Goal: Transaction & Acquisition: Download file/media

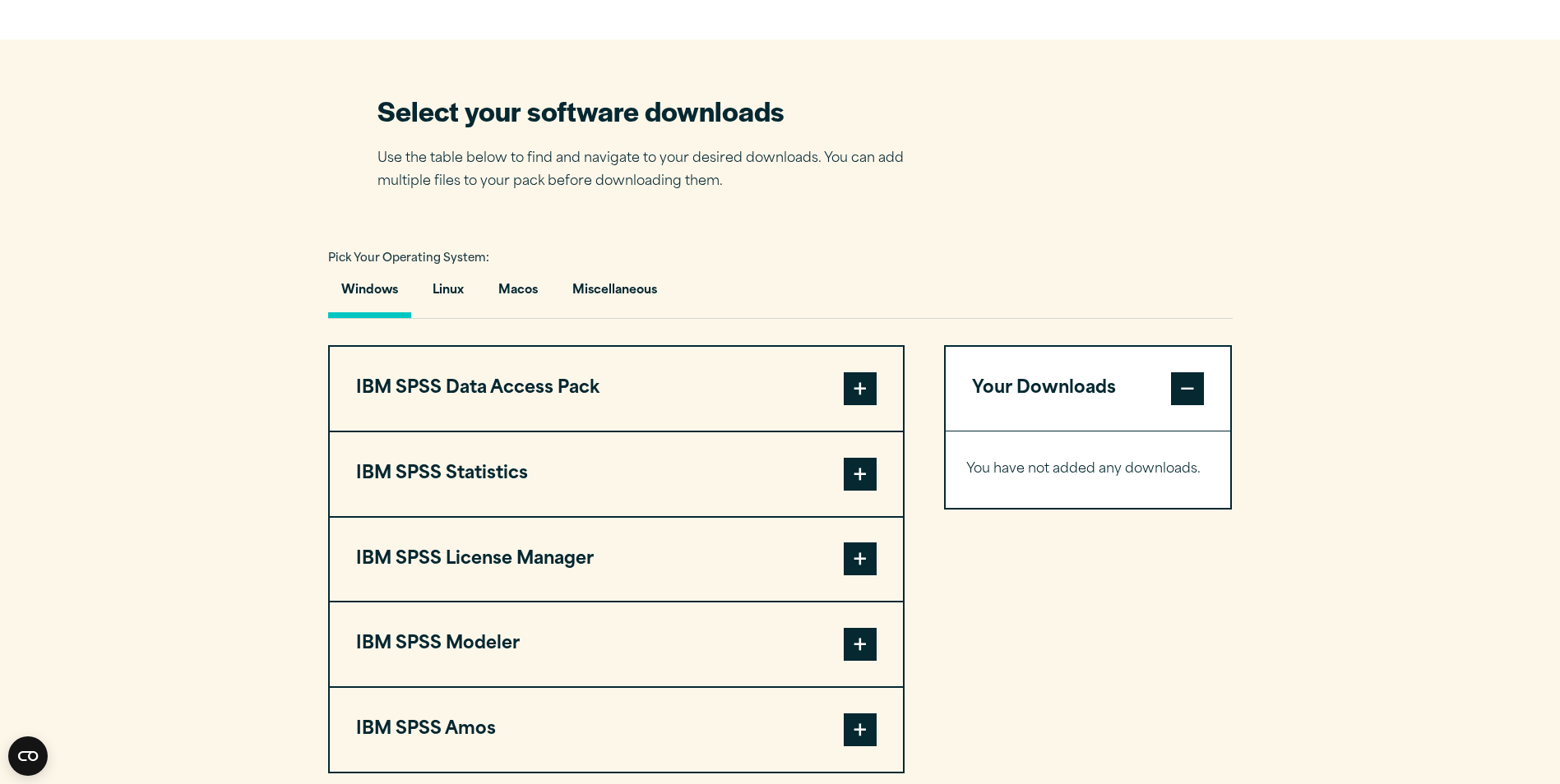
click at [717, 487] on button "IBM SPSS Statistics" at bounding box center [617, 474] width 573 height 83
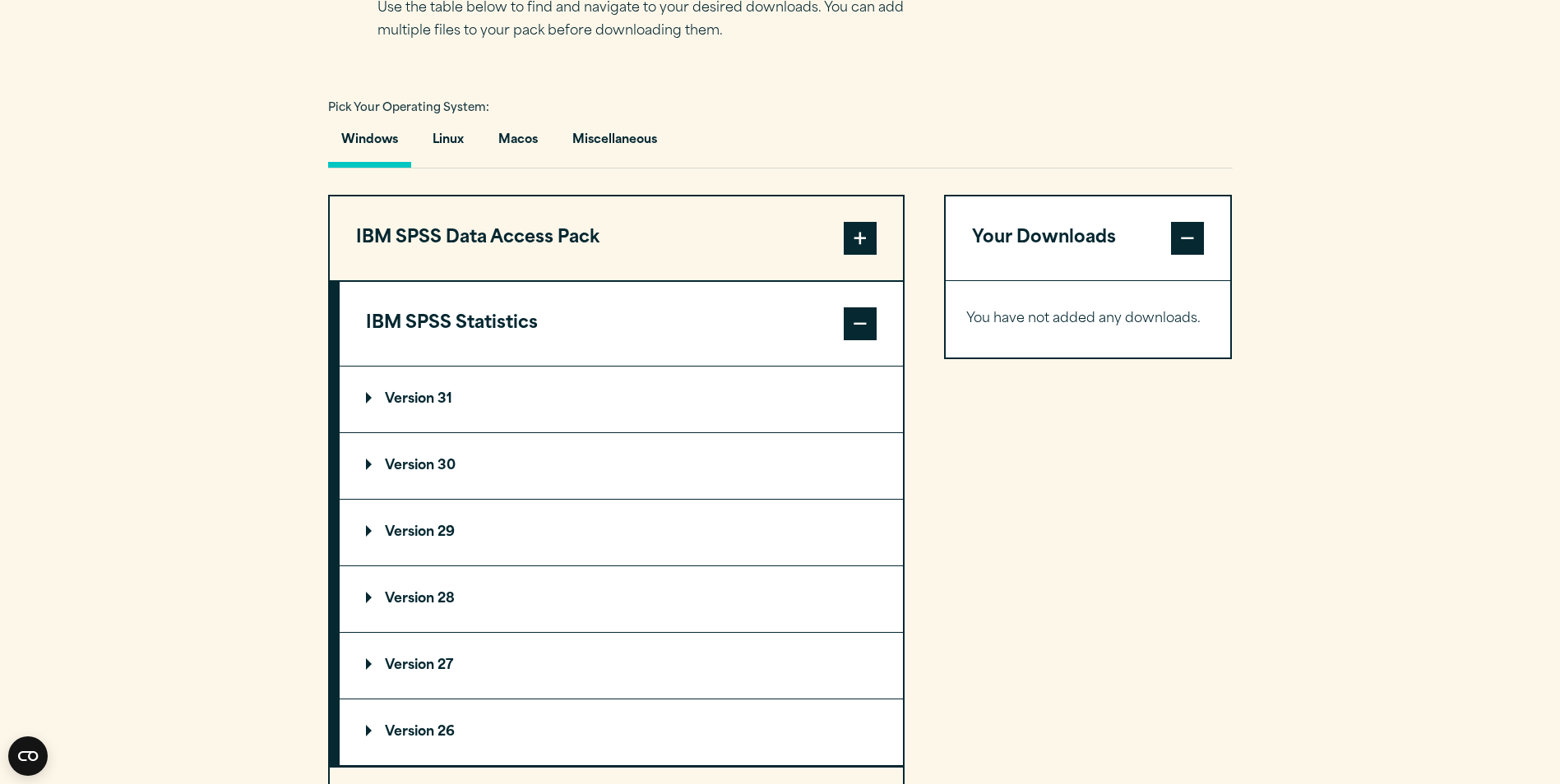
scroll to position [1151, 0]
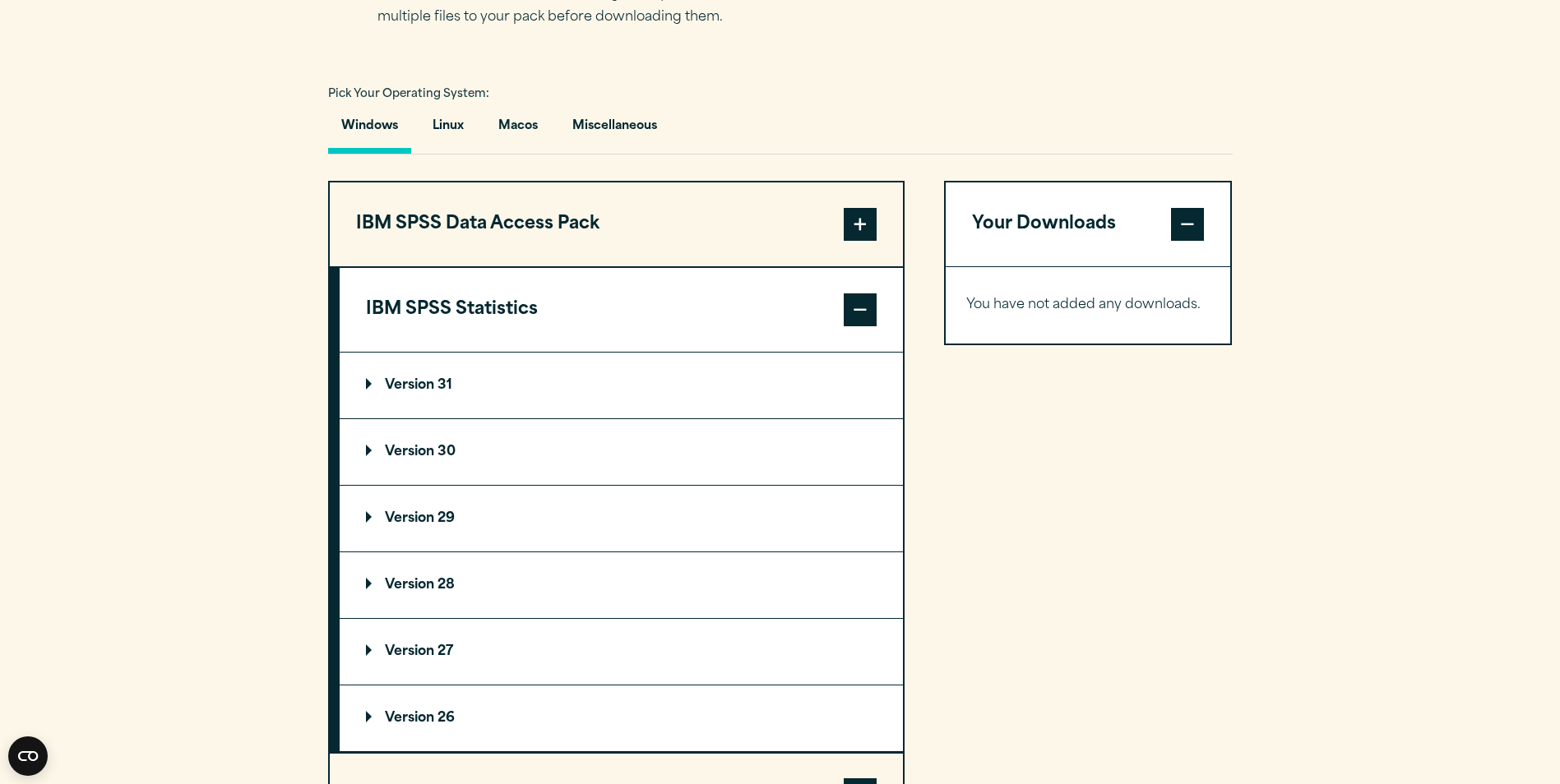
click at [390, 380] on p "Version 31" at bounding box center [409, 385] width 86 height 13
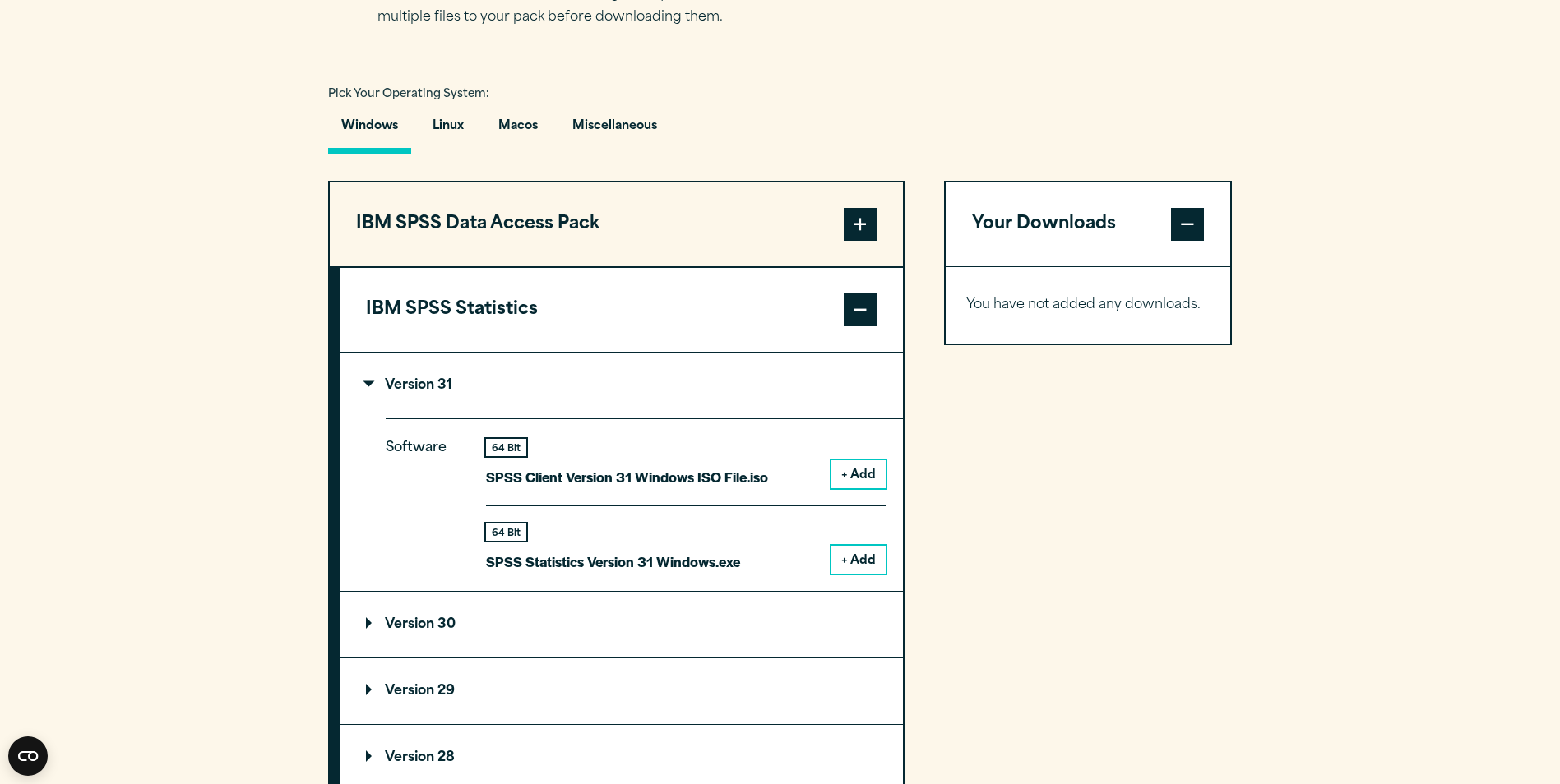
click at [855, 550] on button "+ Add" at bounding box center [858, 559] width 54 height 27
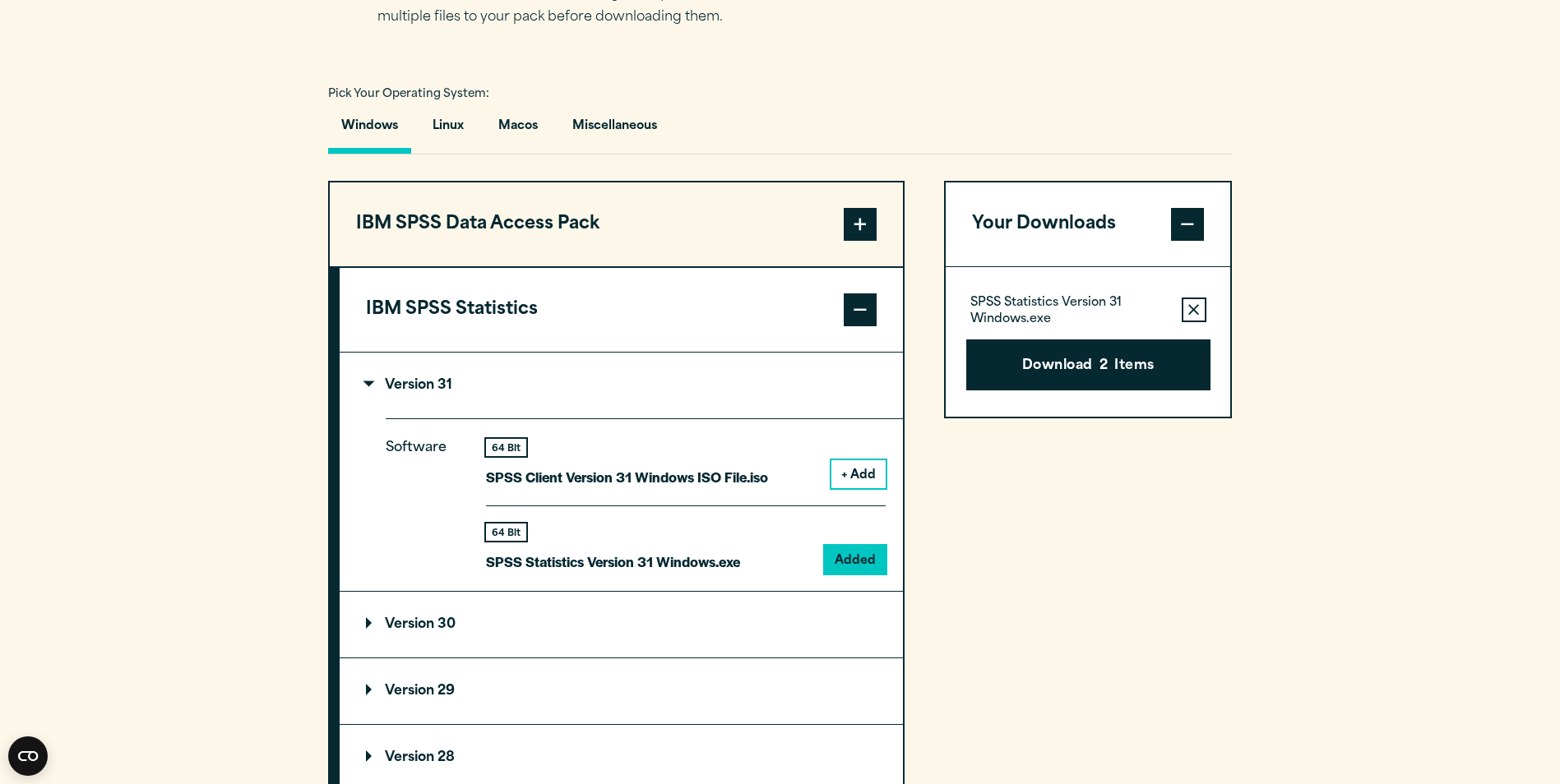
click at [542, 388] on summary "Version 31" at bounding box center [621, 385] width 564 height 66
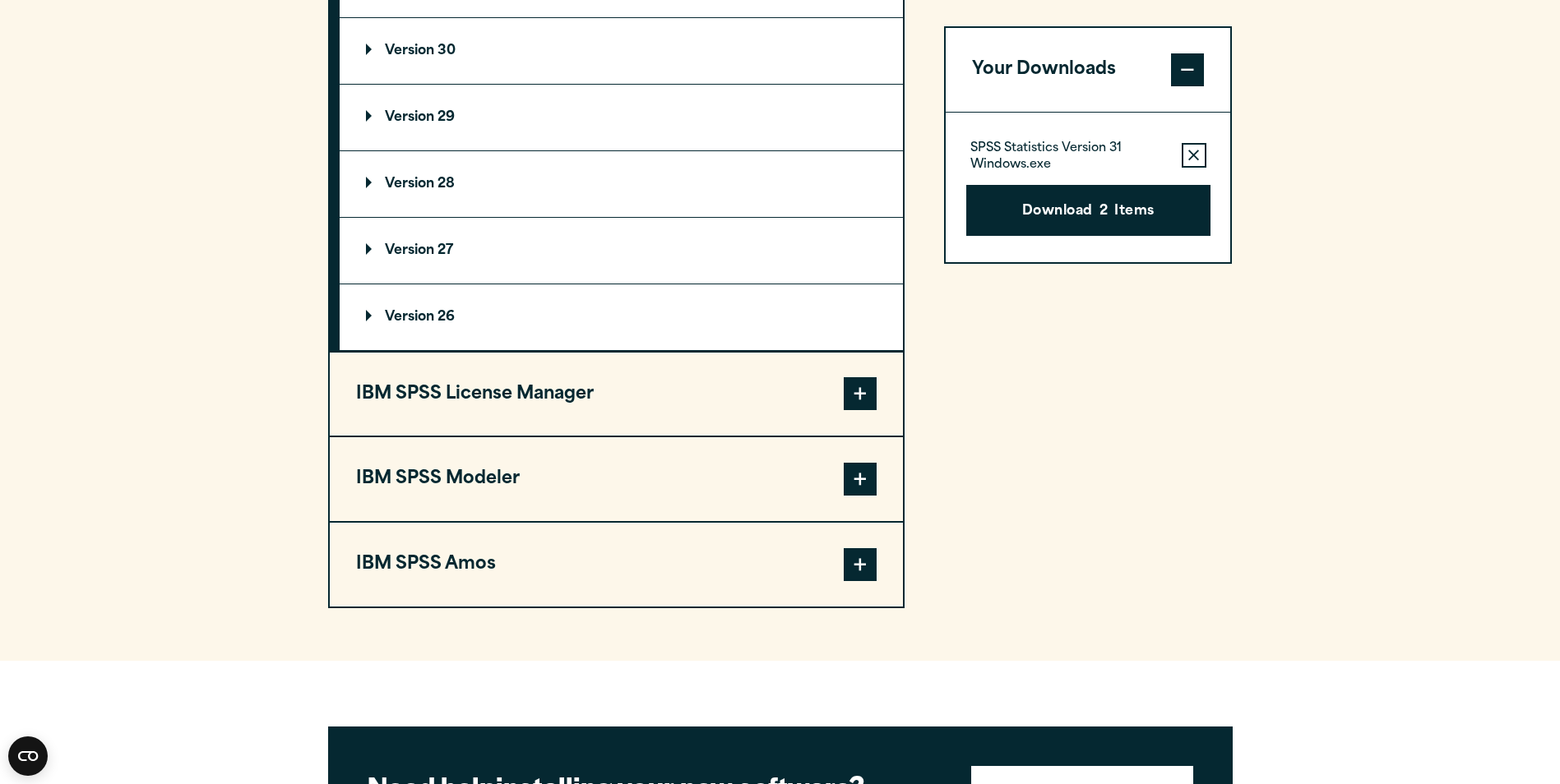
scroll to position [1562, 0]
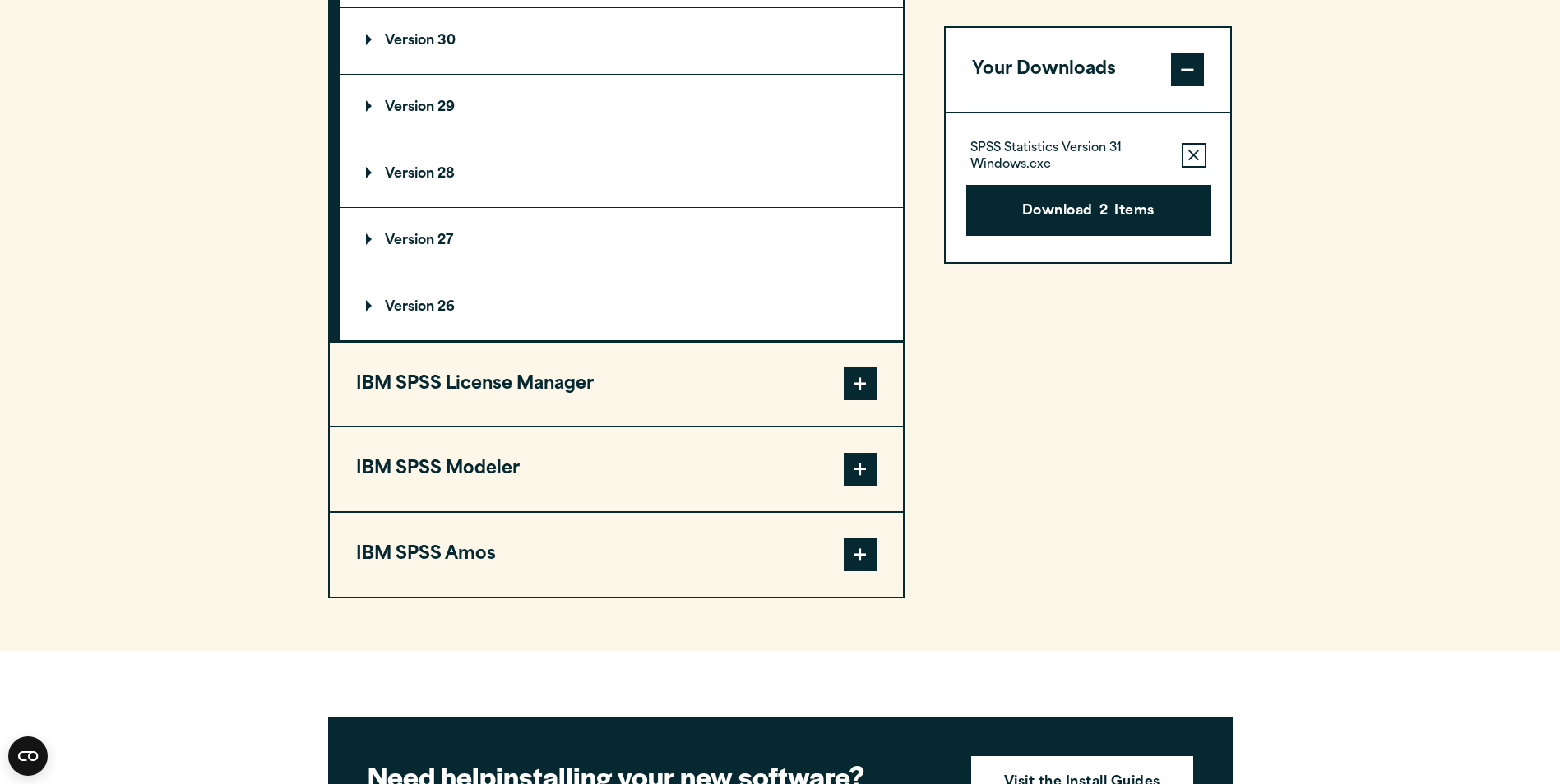
click at [525, 389] on button "IBM SPSS License Manager" at bounding box center [617, 384] width 573 height 83
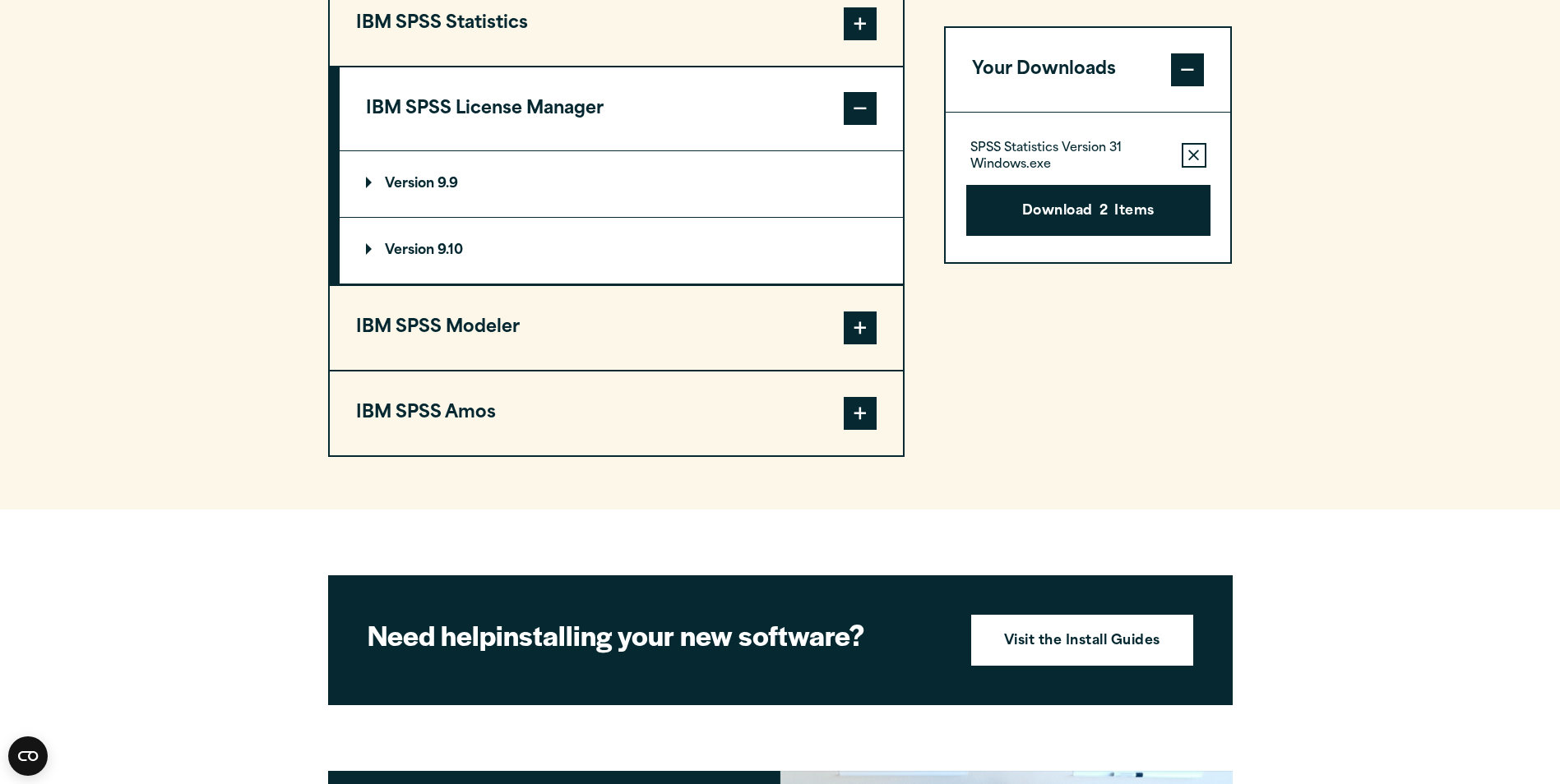
scroll to position [1233, 0]
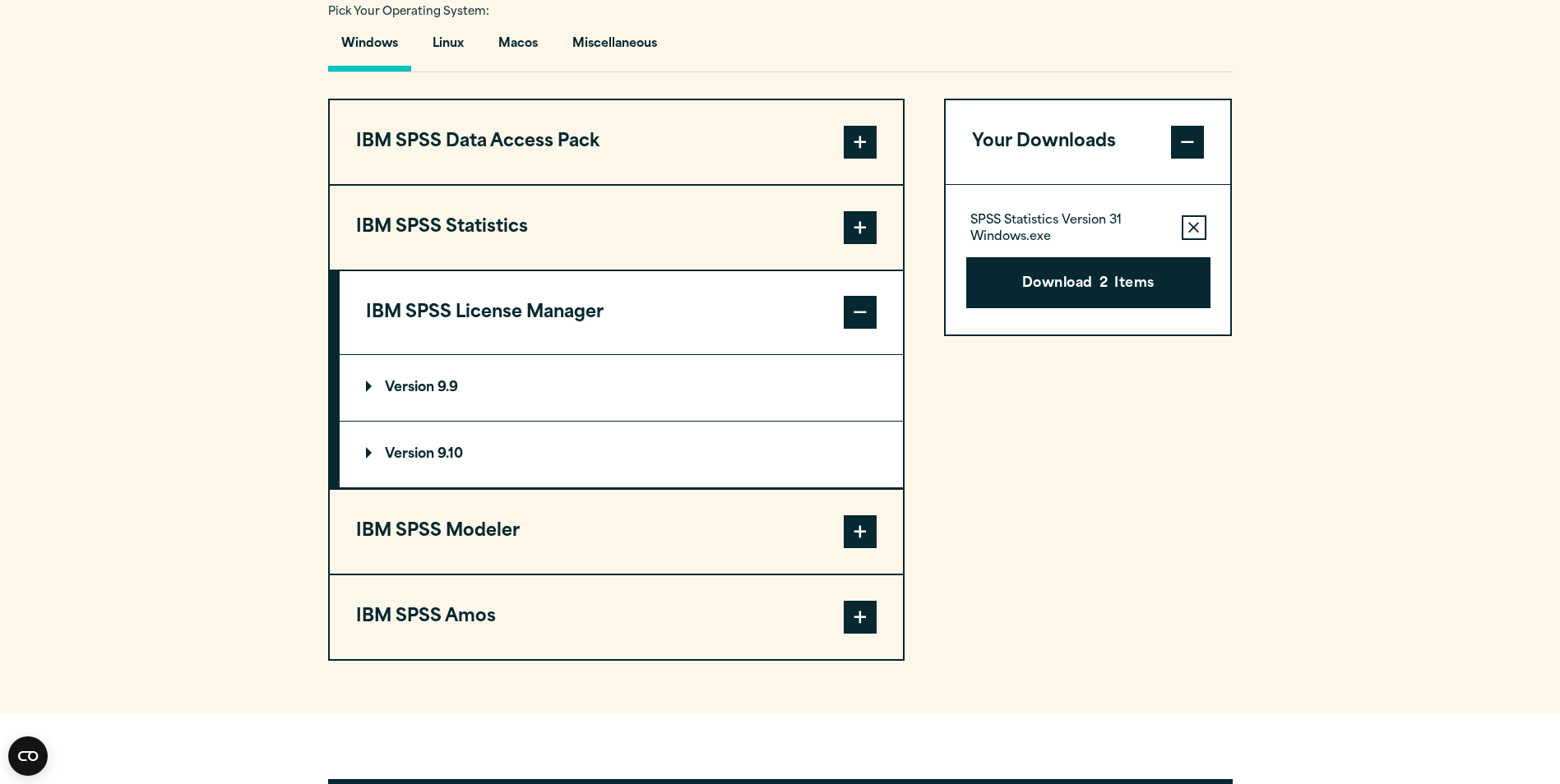
click at [585, 321] on button "IBM SPSS License Manager" at bounding box center [621, 312] width 564 height 83
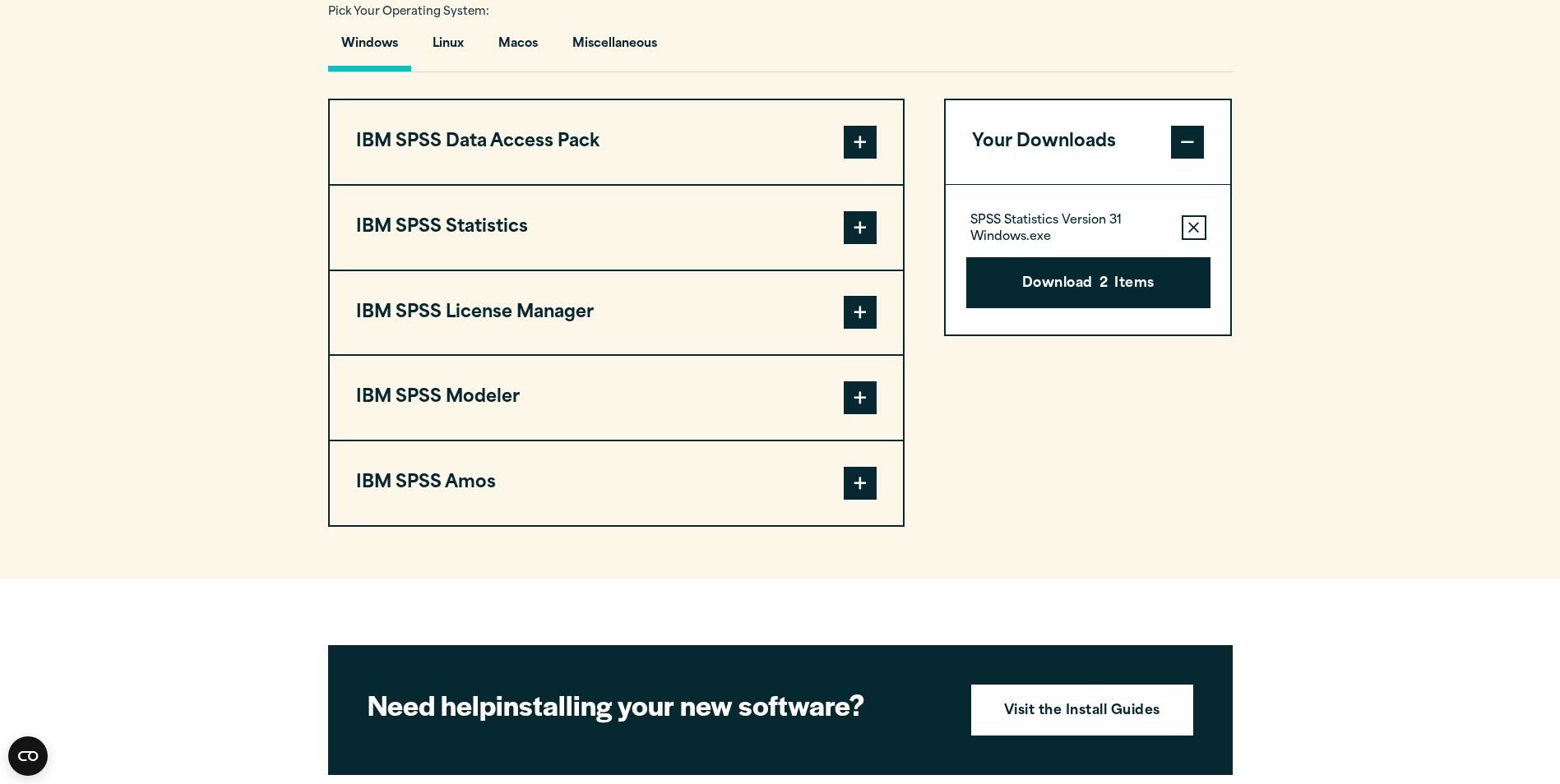
click at [585, 321] on button "IBM SPSS License Manager" at bounding box center [617, 312] width 573 height 83
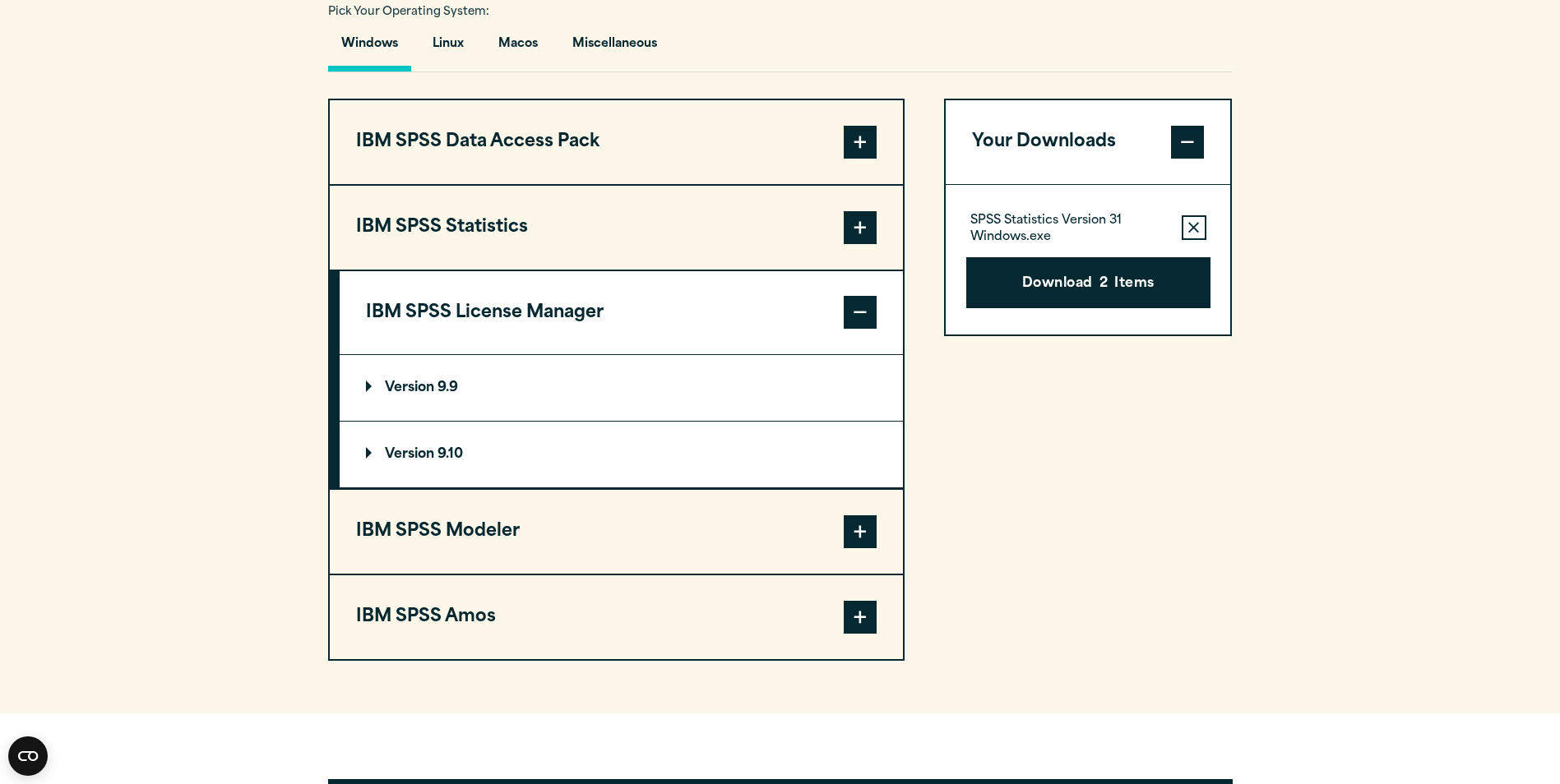
click at [585, 321] on button "IBM SPSS License Manager" at bounding box center [621, 312] width 564 height 83
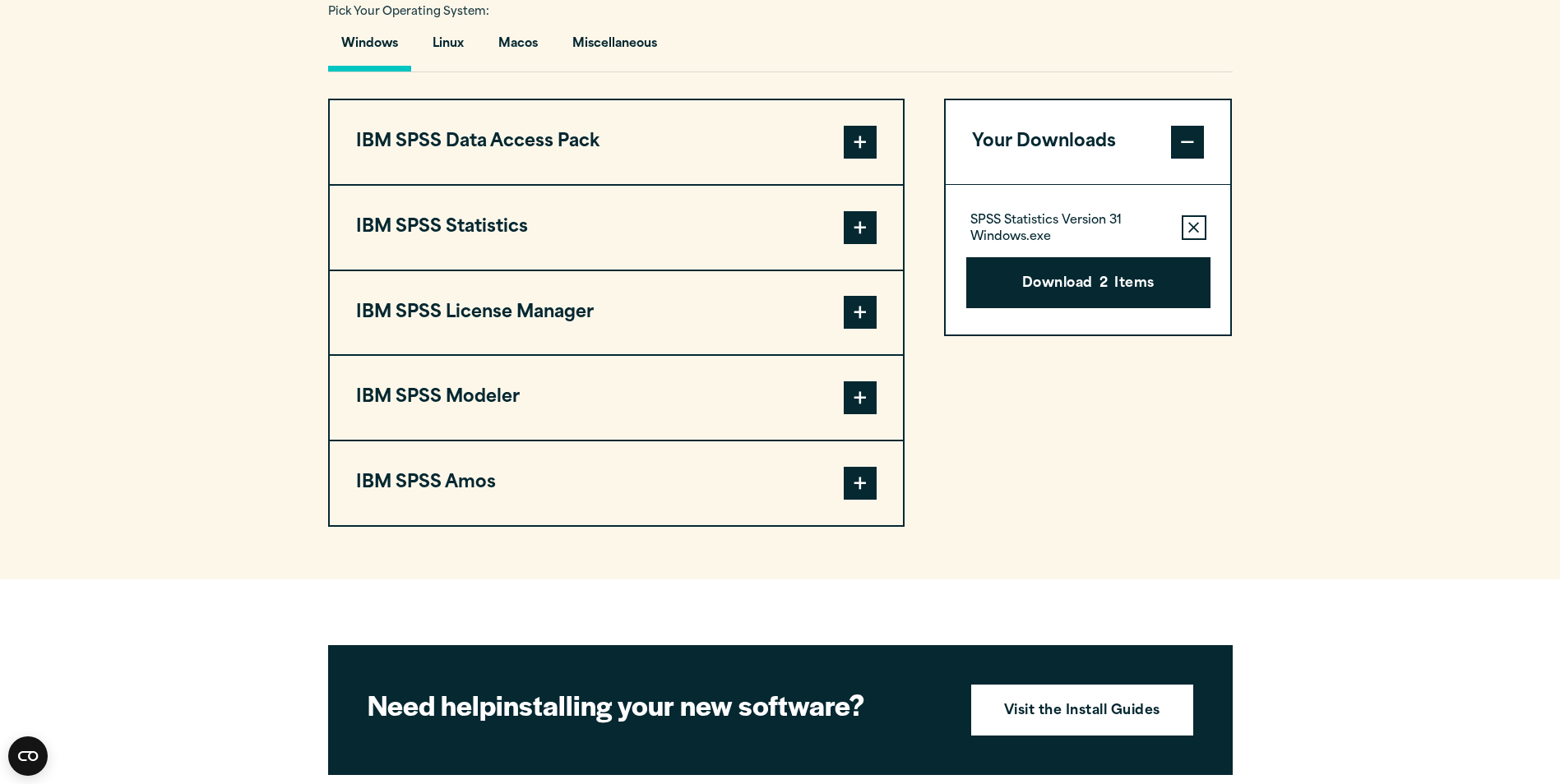
click at [535, 235] on button "IBM SPSS Statistics" at bounding box center [617, 227] width 573 height 83
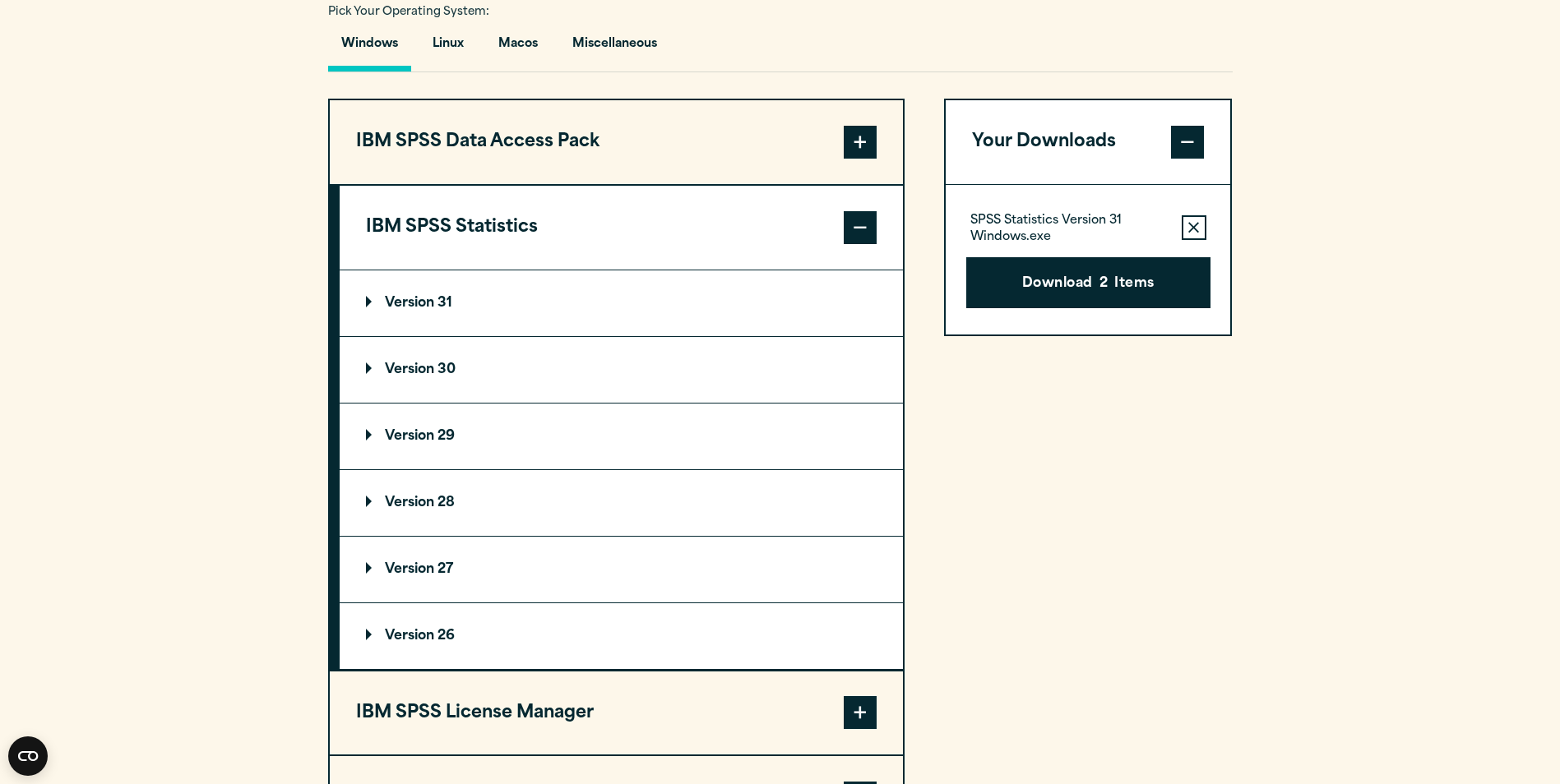
click at [535, 289] on summary "Version 31" at bounding box center [621, 303] width 564 height 66
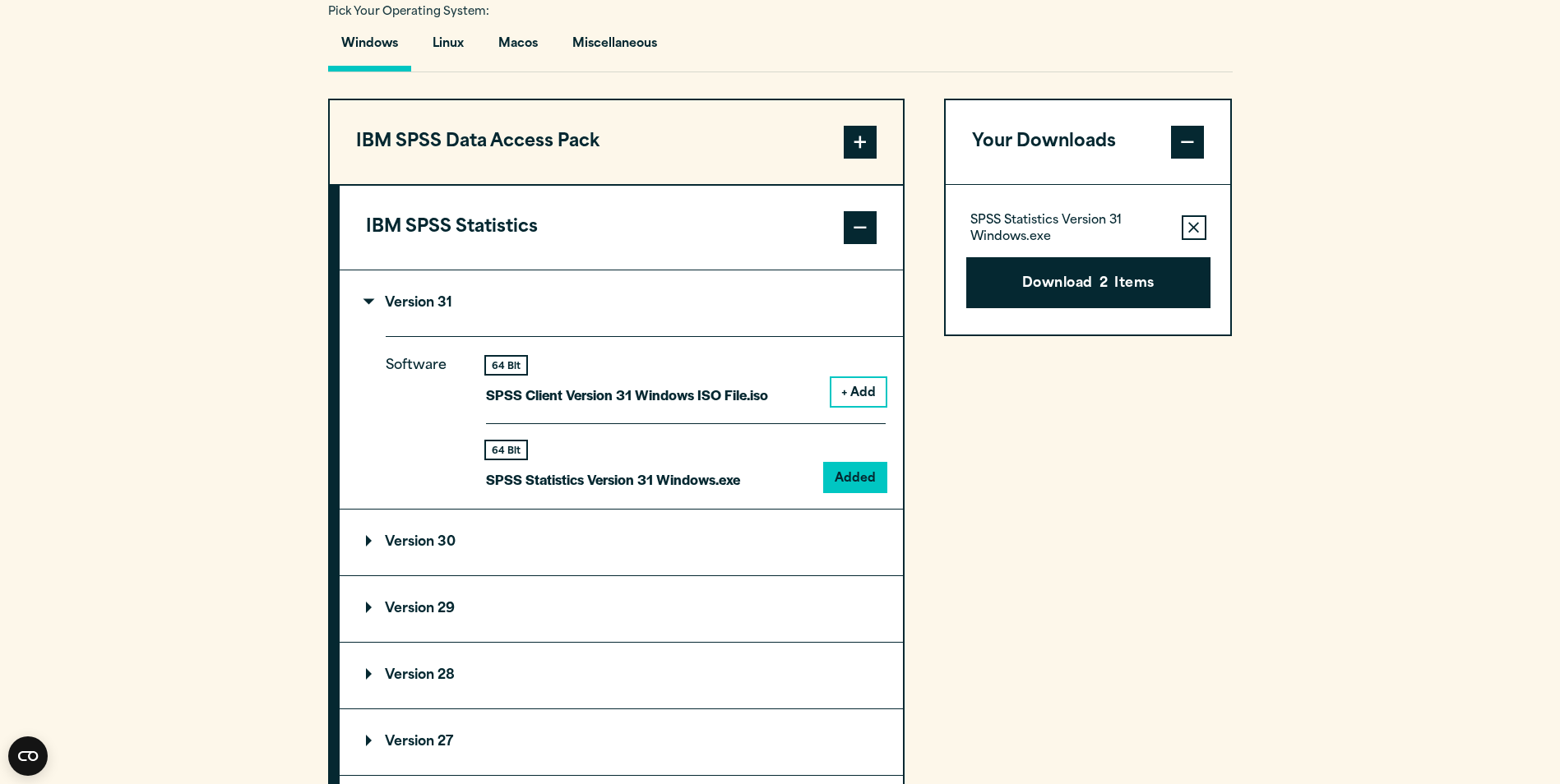
click at [446, 297] on p "Version 31" at bounding box center [409, 302] width 86 height 13
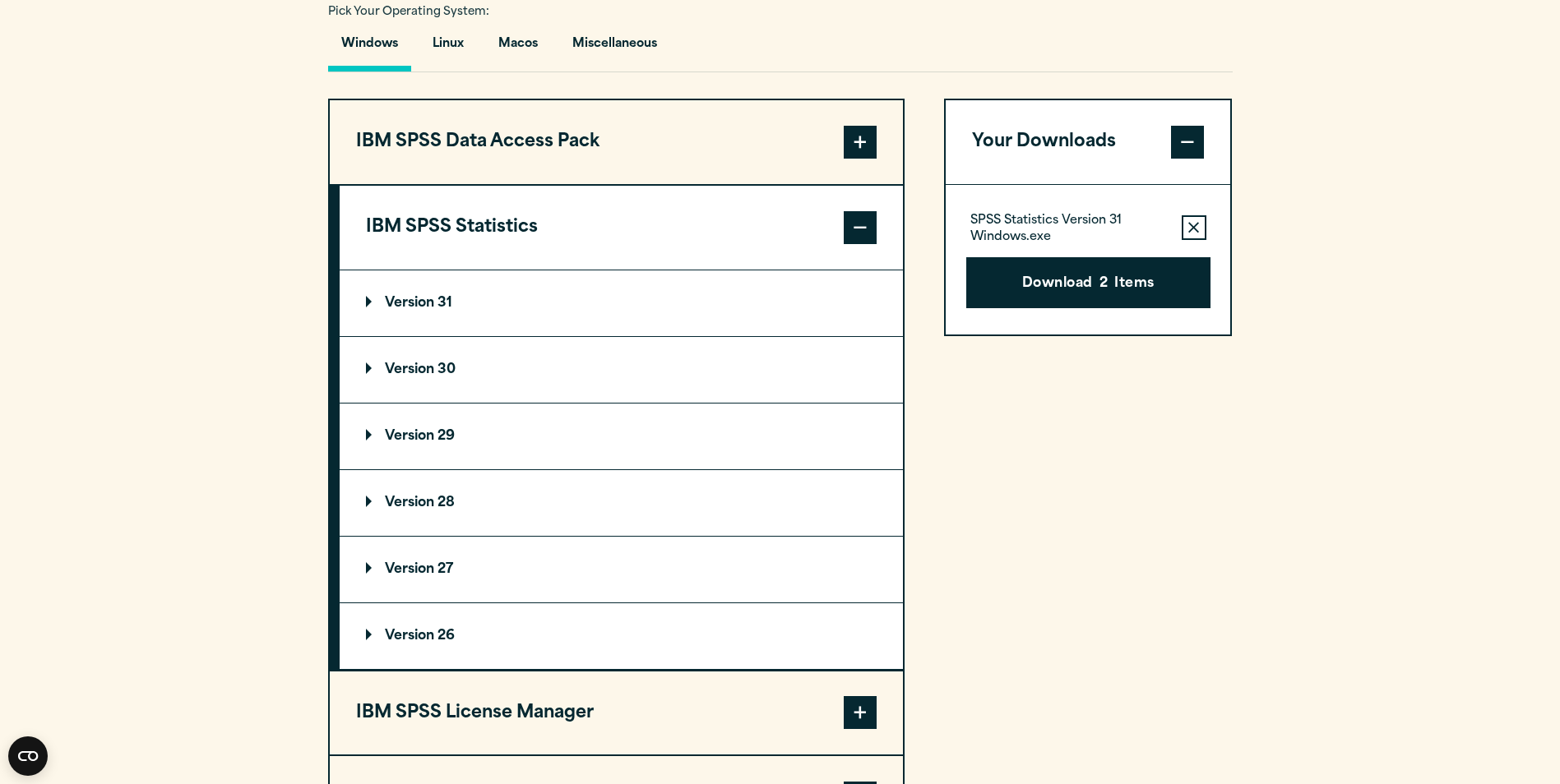
click at [474, 228] on button "IBM SPSS Statistics" at bounding box center [621, 227] width 564 height 83
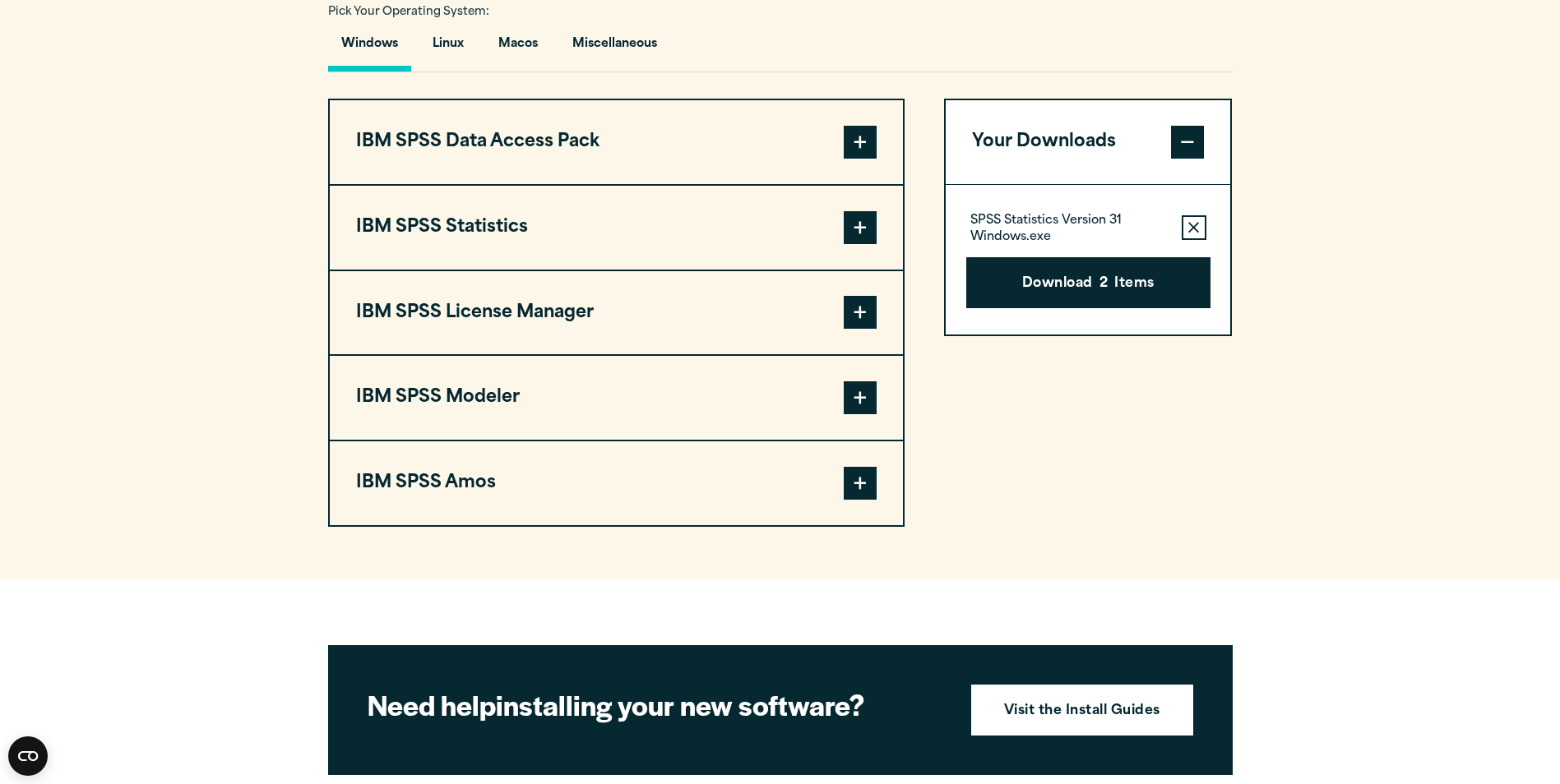
click at [477, 499] on button "IBM SPSS Amos" at bounding box center [617, 483] width 573 height 83
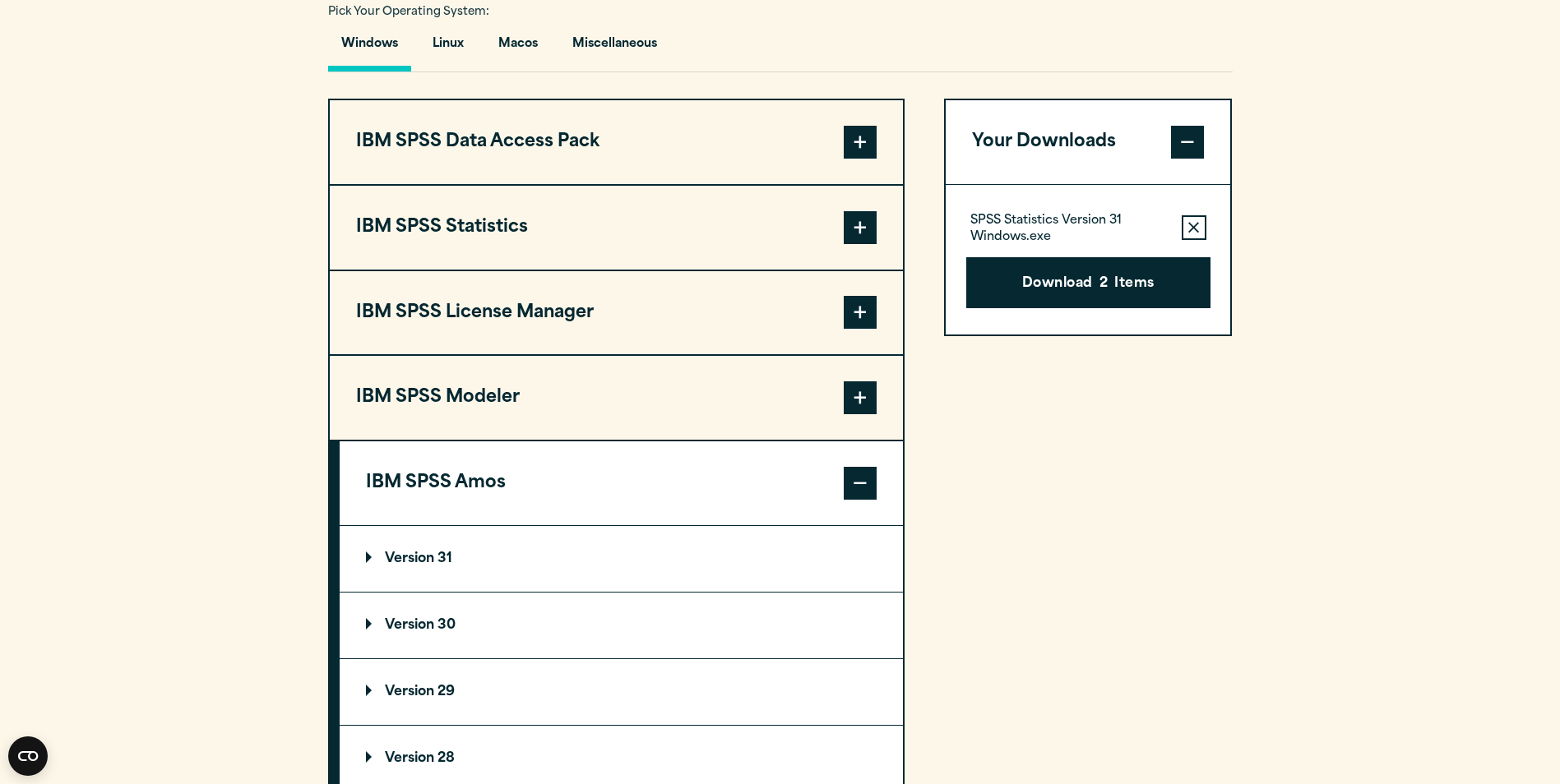
click at [524, 566] on summary "Version 31" at bounding box center [621, 558] width 564 height 66
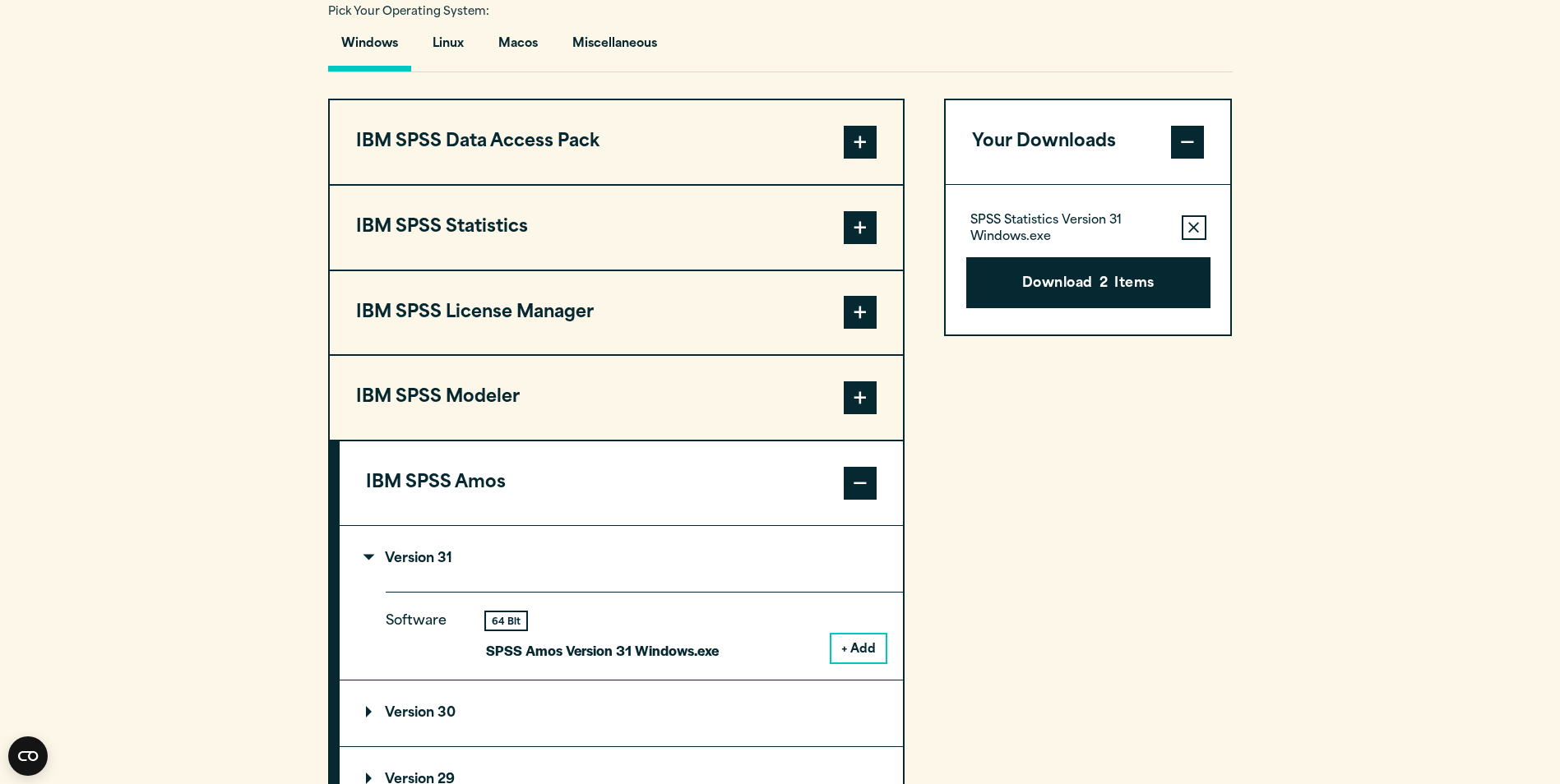
click at [864, 647] on button "+ Add" at bounding box center [858, 649] width 54 height 27
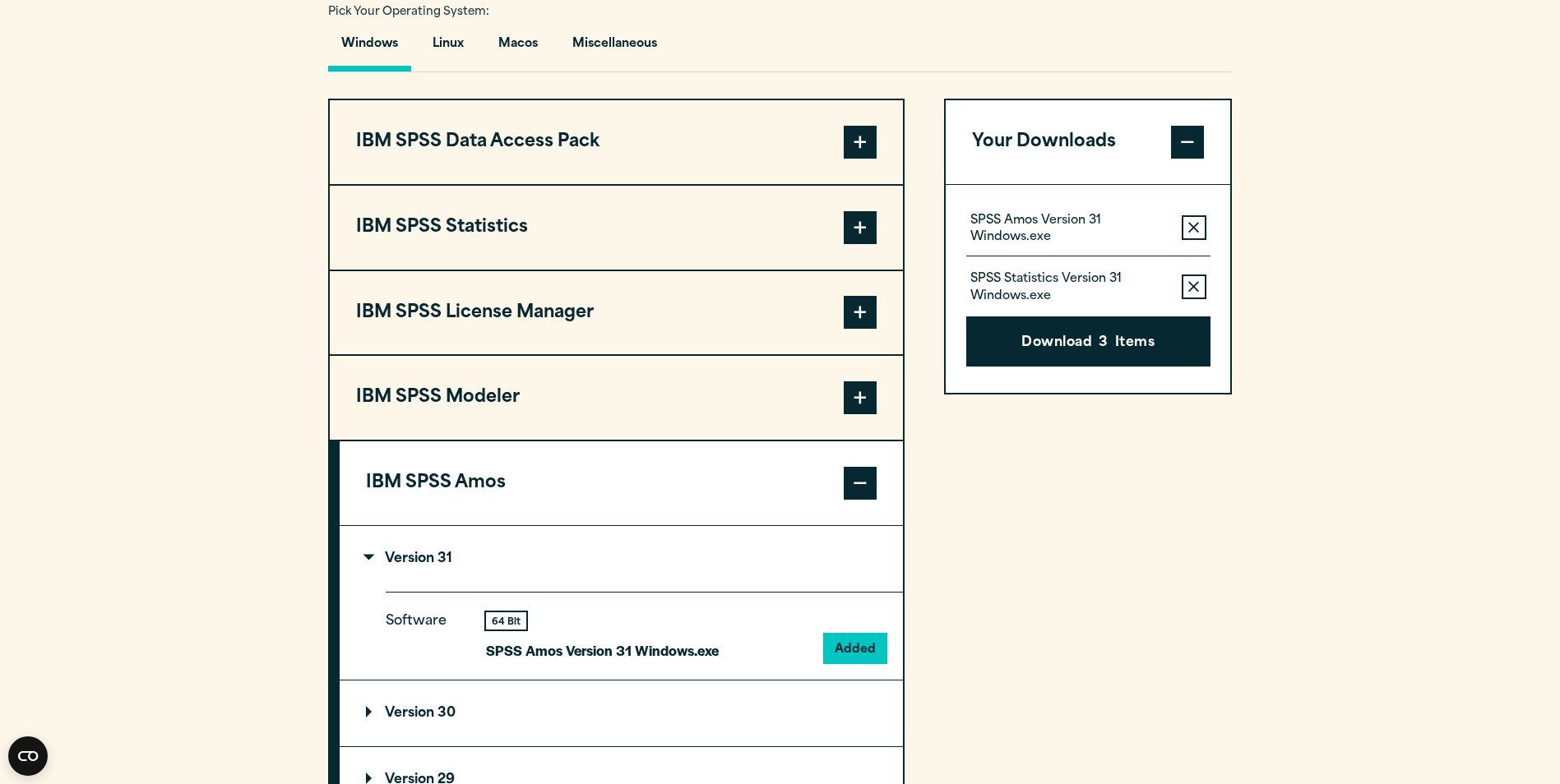
click at [617, 489] on button "IBM SPSS Amos" at bounding box center [621, 483] width 564 height 83
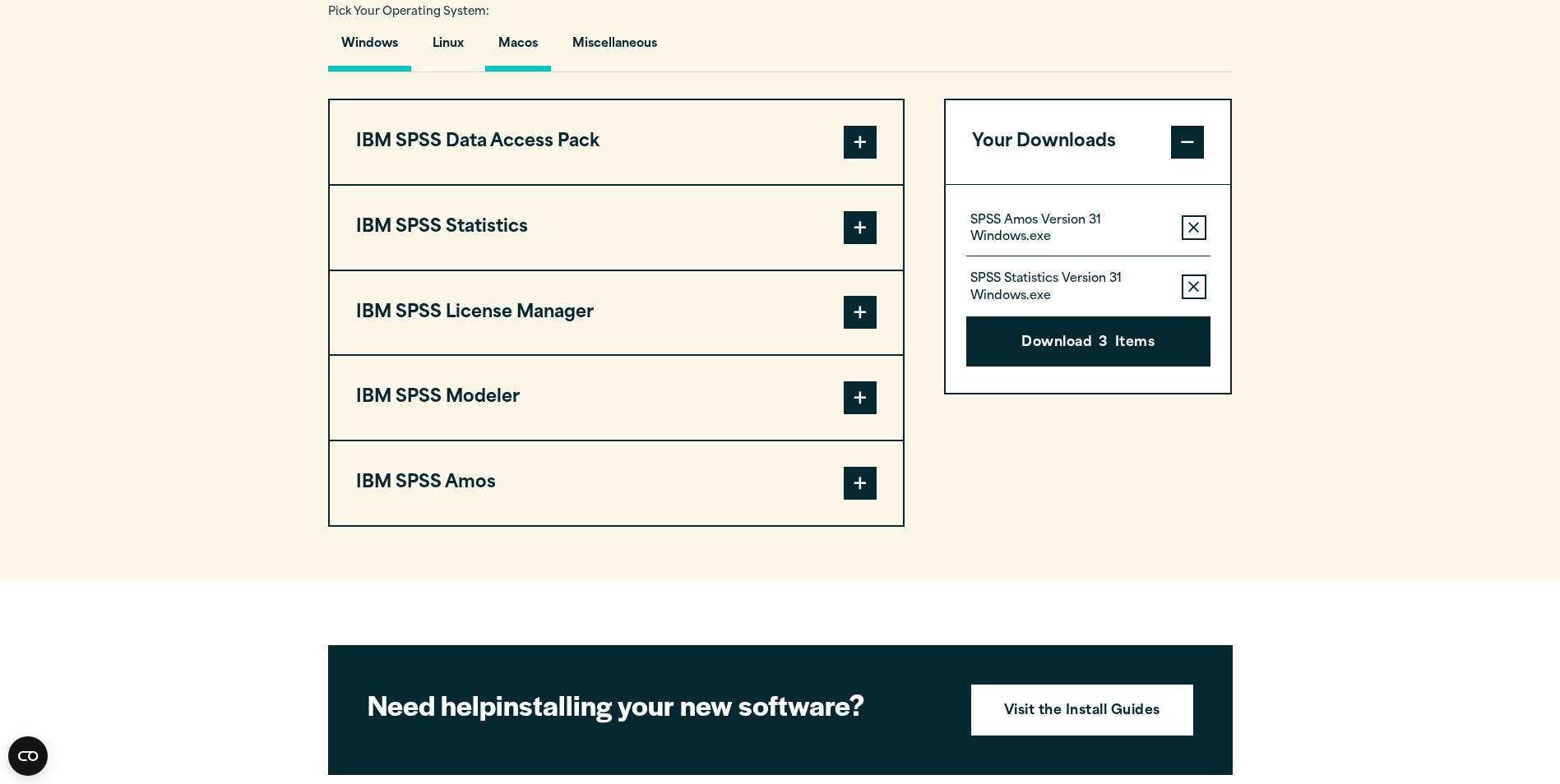
click at [514, 41] on button "Macos" at bounding box center [517, 48] width 66 height 47
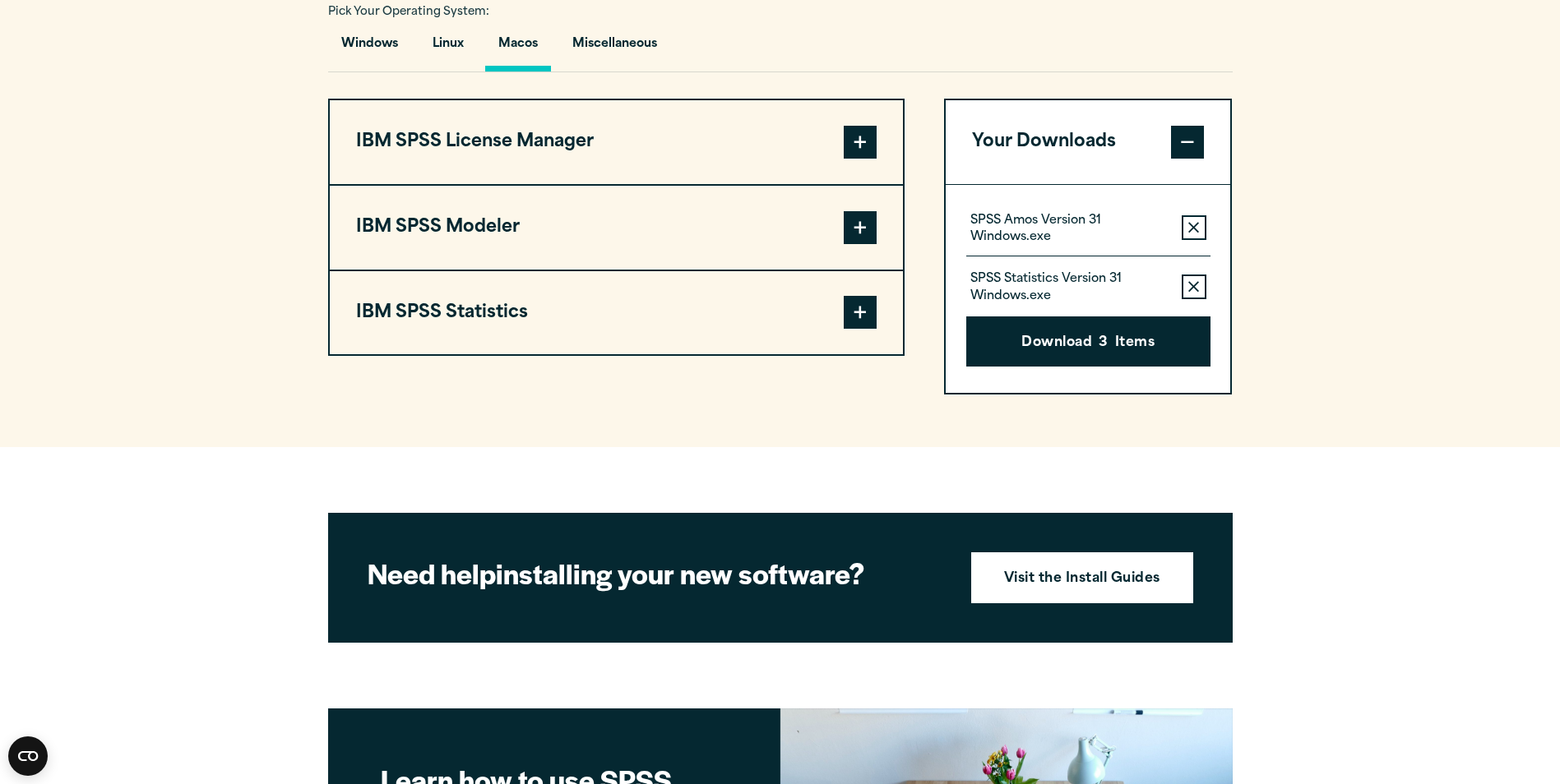
click at [537, 312] on button "IBM SPSS Statistics" at bounding box center [617, 312] width 573 height 83
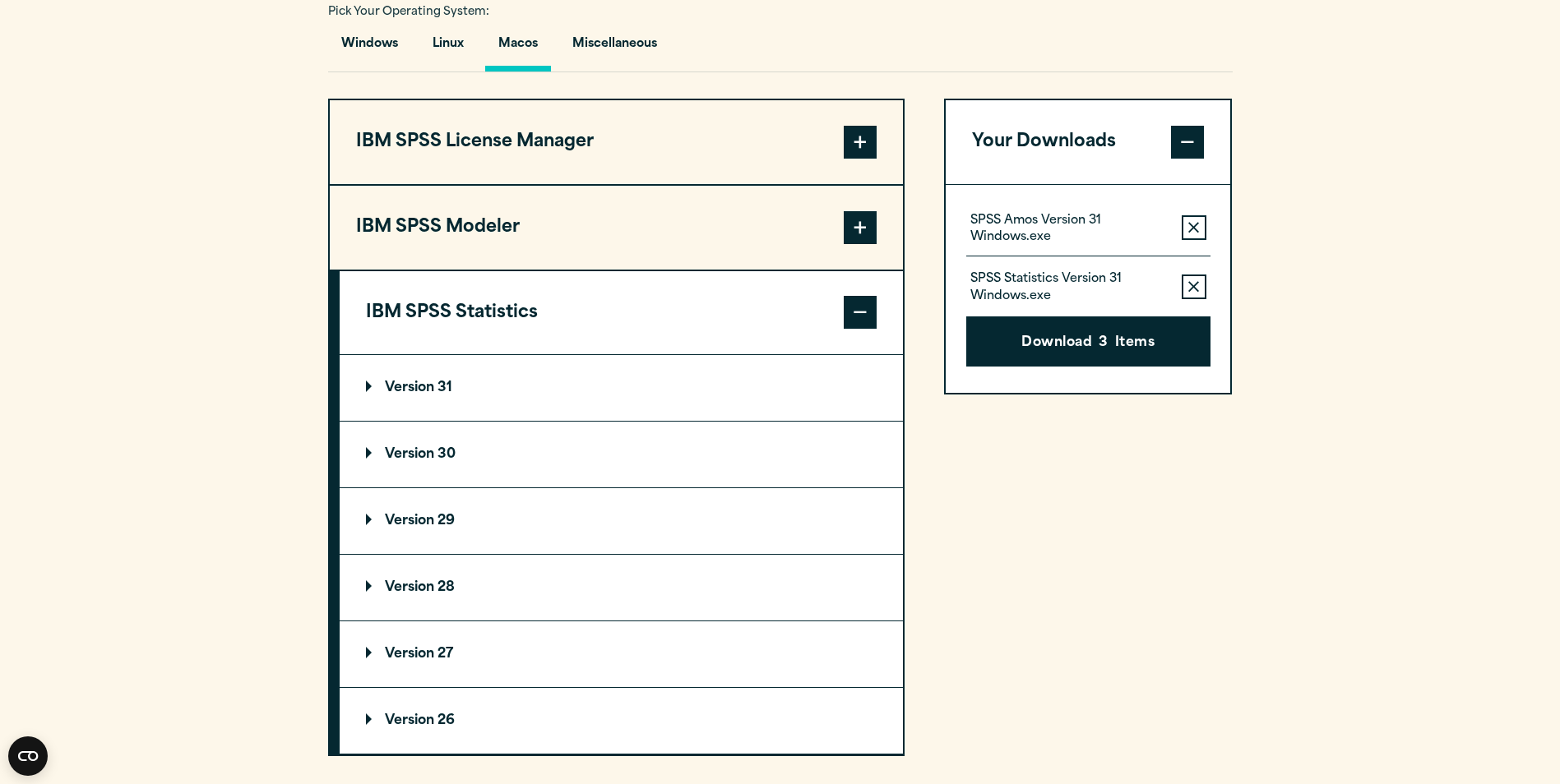
click at [547, 392] on summary "Version 31" at bounding box center [621, 388] width 564 height 66
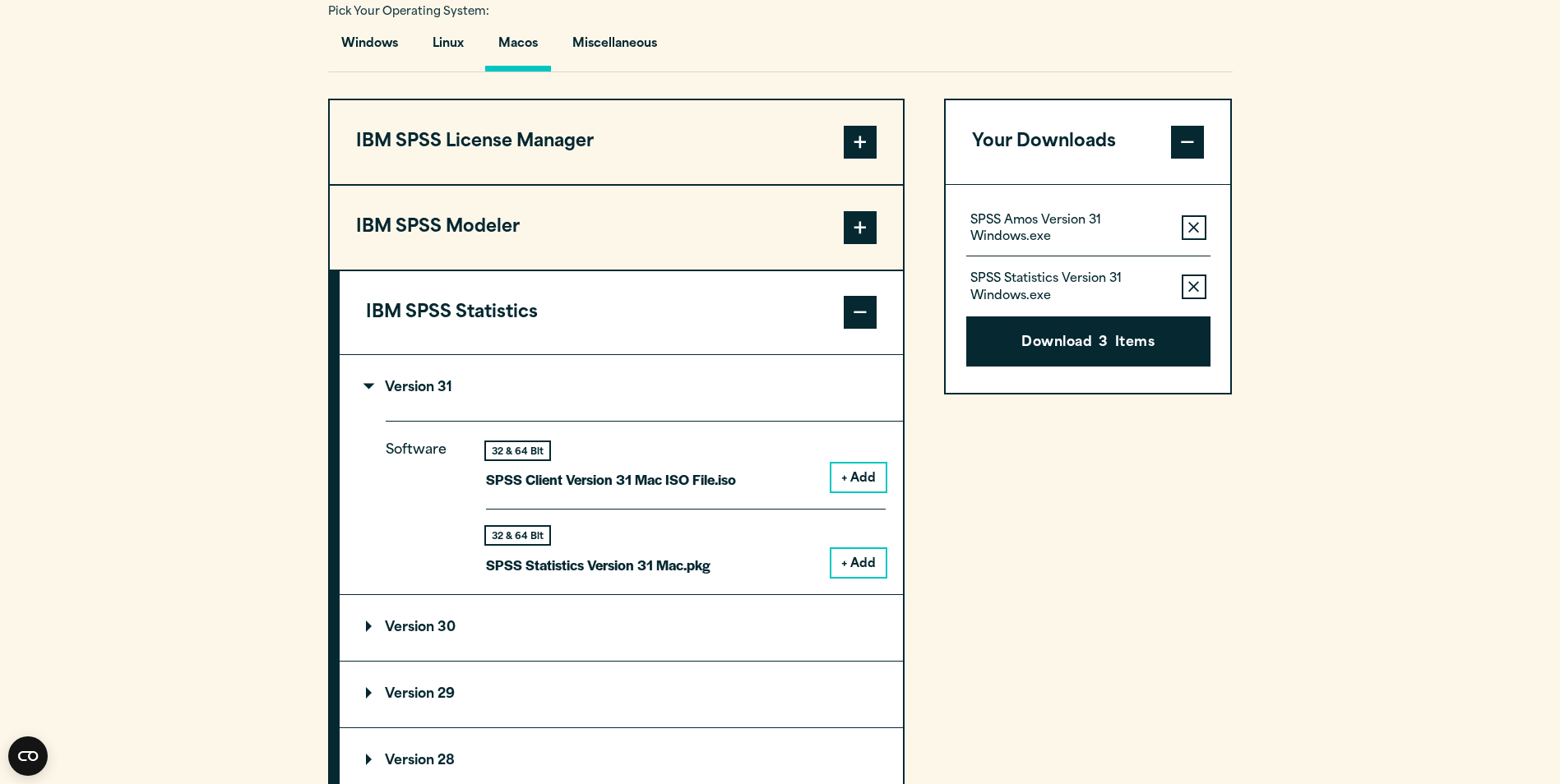
click at [853, 560] on button "+ Add" at bounding box center [858, 563] width 54 height 27
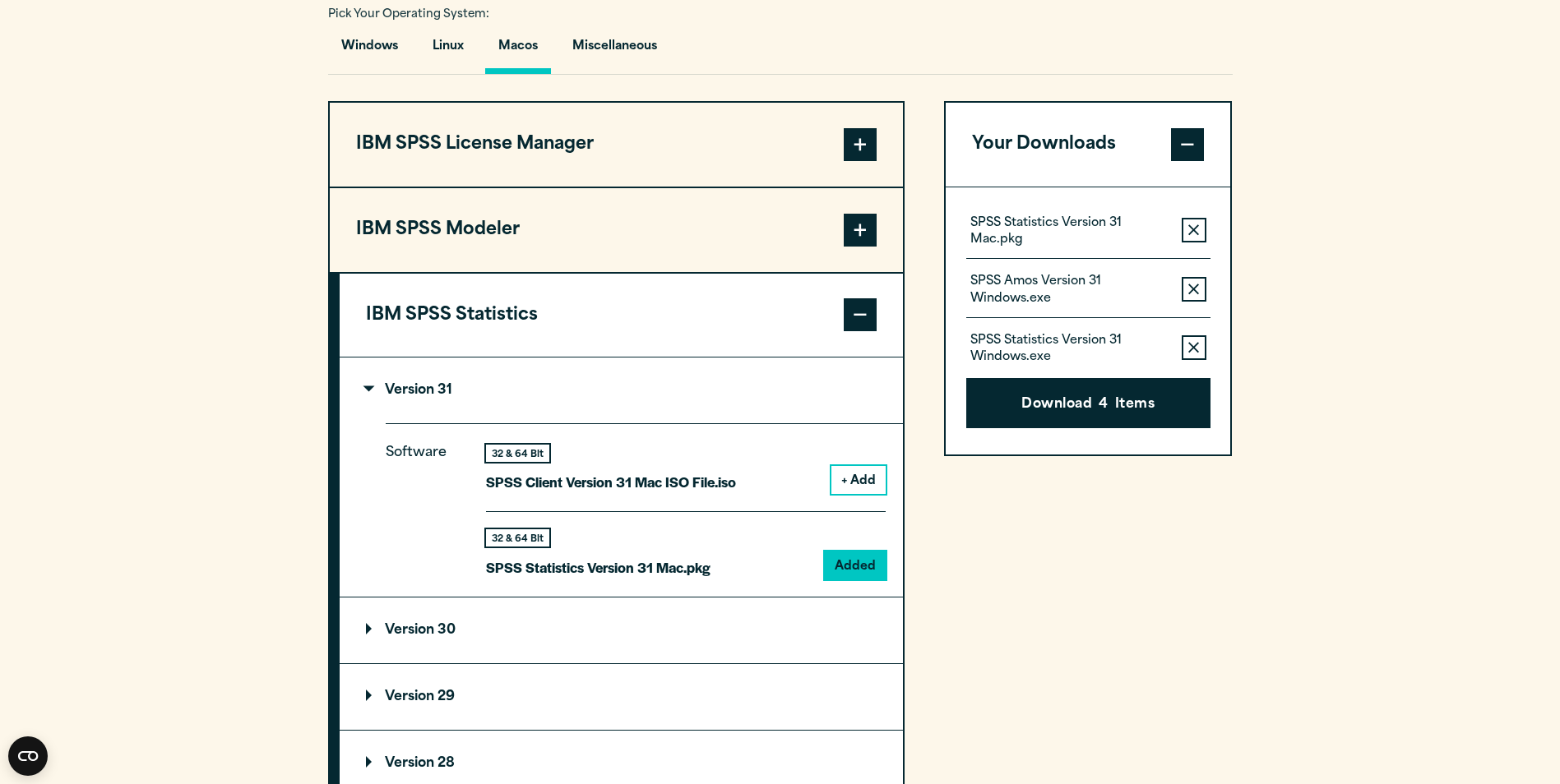
scroll to position [1151, 0]
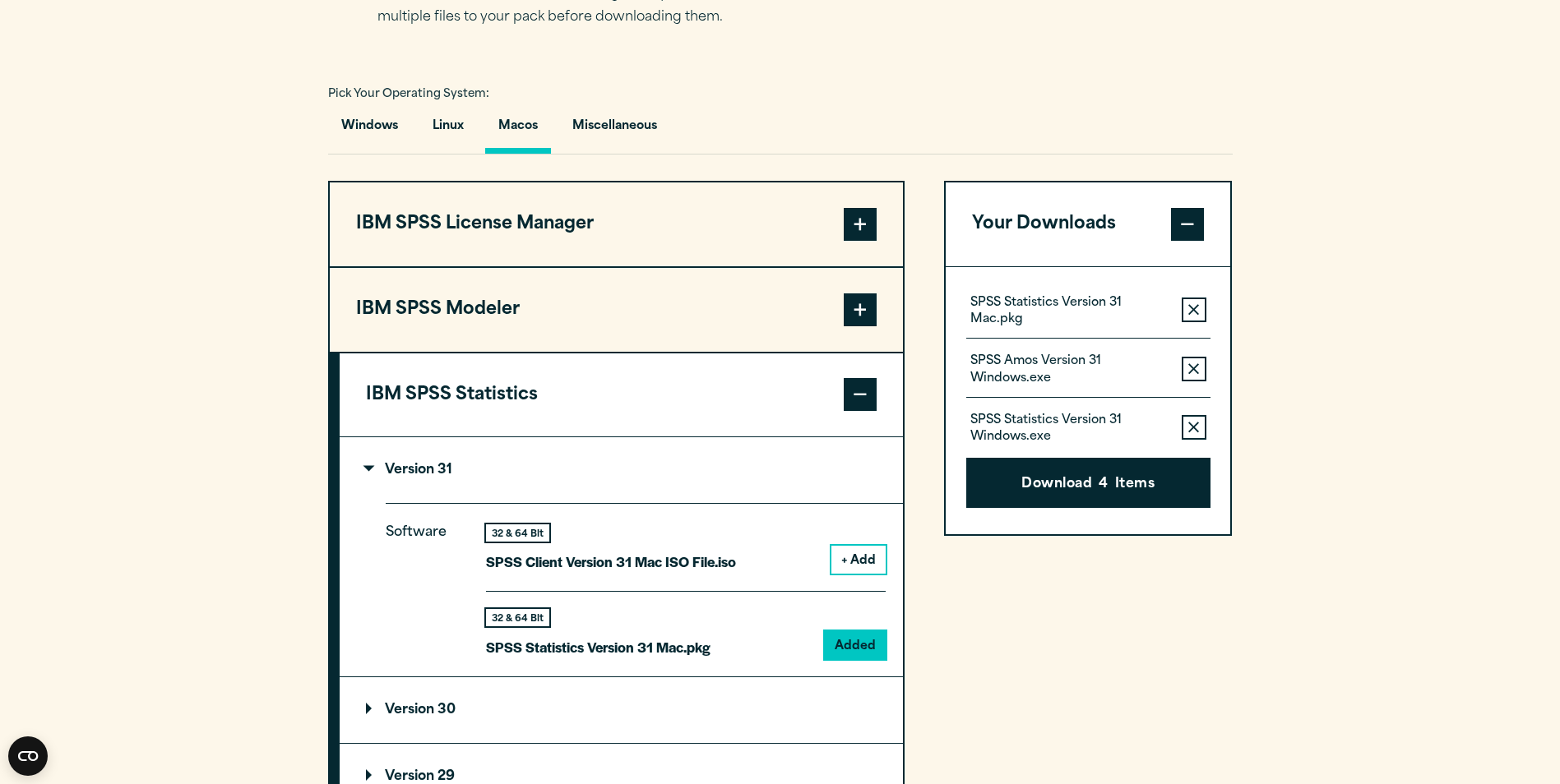
click at [1254, 642] on section "Select your software downloads Use the table below to find and navigate to your…" at bounding box center [780, 470] width 1560 height 1189
click at [1113, 667] on div "Your Downloads SPSS Statistics Version 31 Mac.pkg Remove this item from your so…" at bounding box center [1089, 596] width 289 height 831
click at [1121, 671] on div "Your Downloads SPSS Statistics Version 31 Mac.pkg Remove this item from your so…" at bounding box center [1089, 596] width 289 height 831
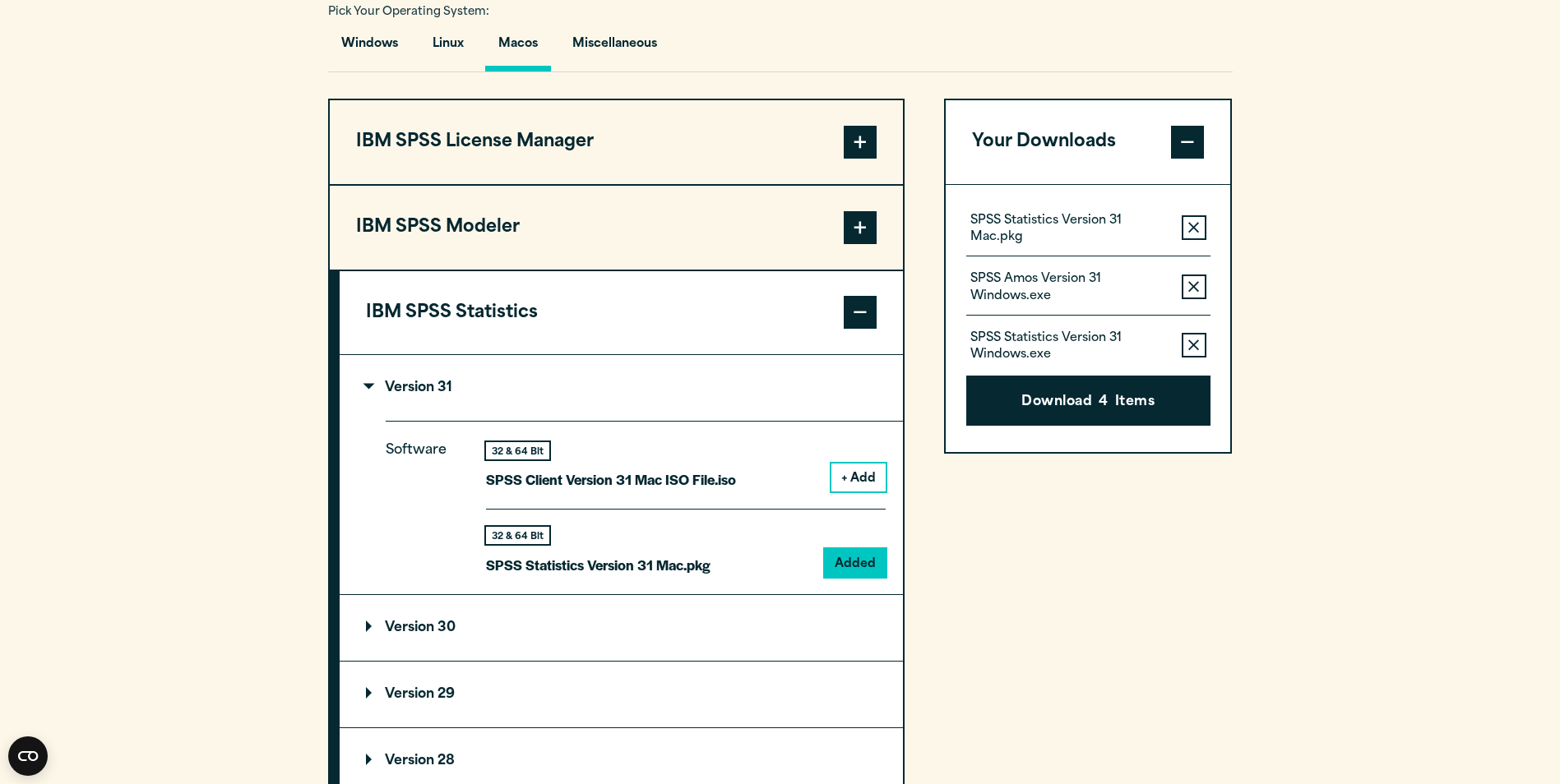
scroll to position [1315, 0]
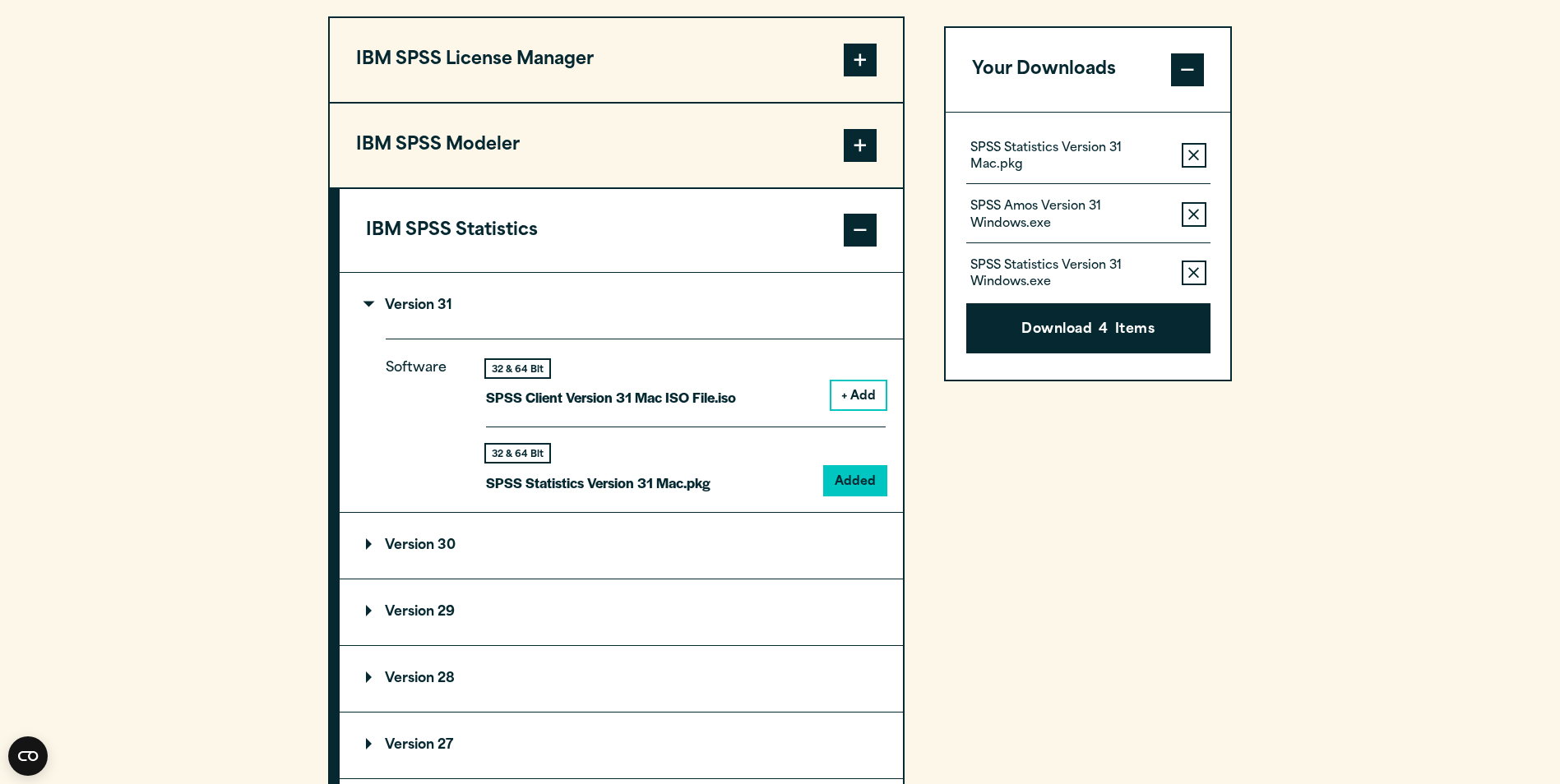
click at [470, 548] on summary "Version 30" at bounding box center [621, 546] width 564 height 66
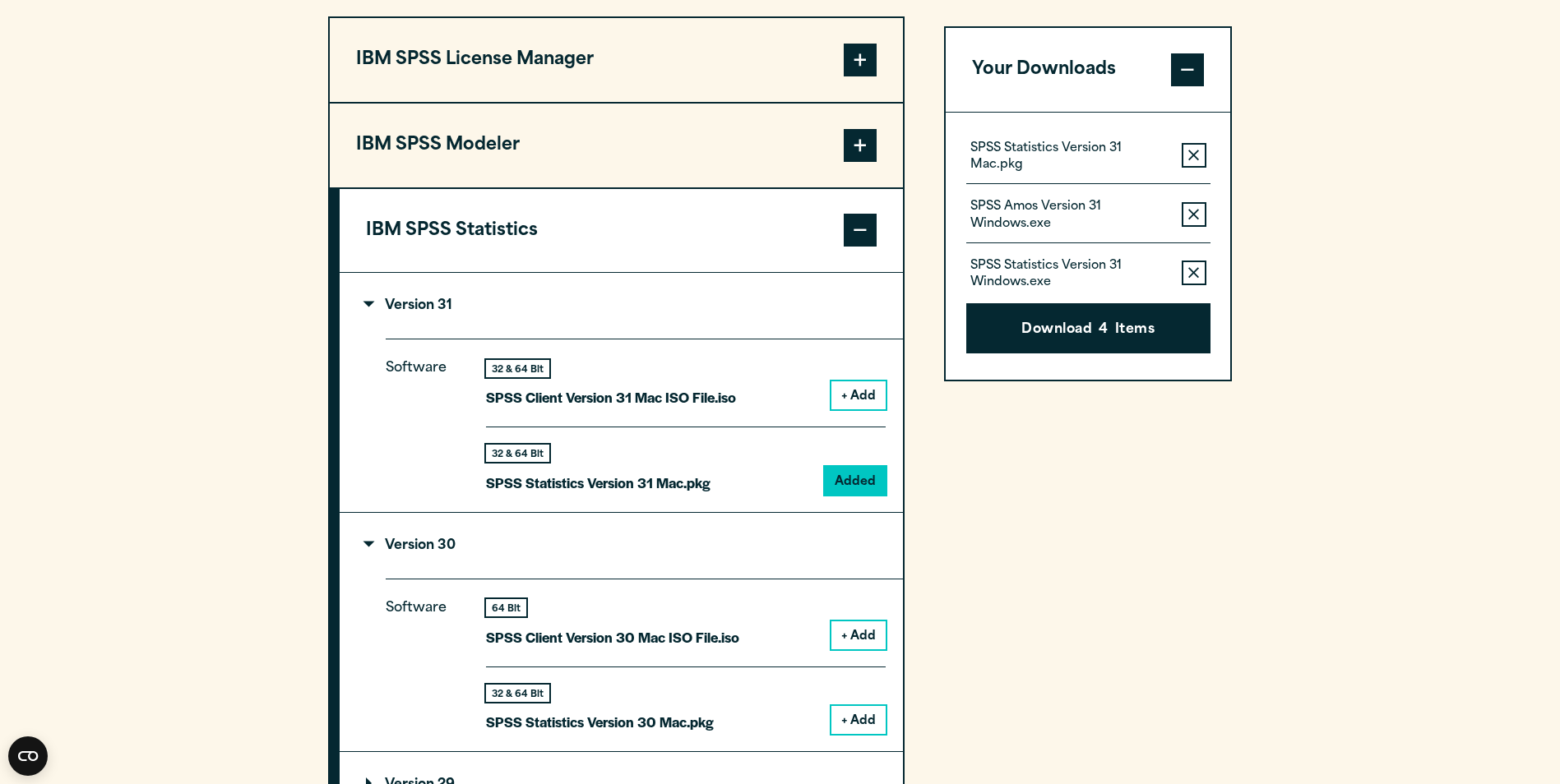
click at [853, 722] on button "+ Add" at bounding box center [858, 720] width 54 height 27
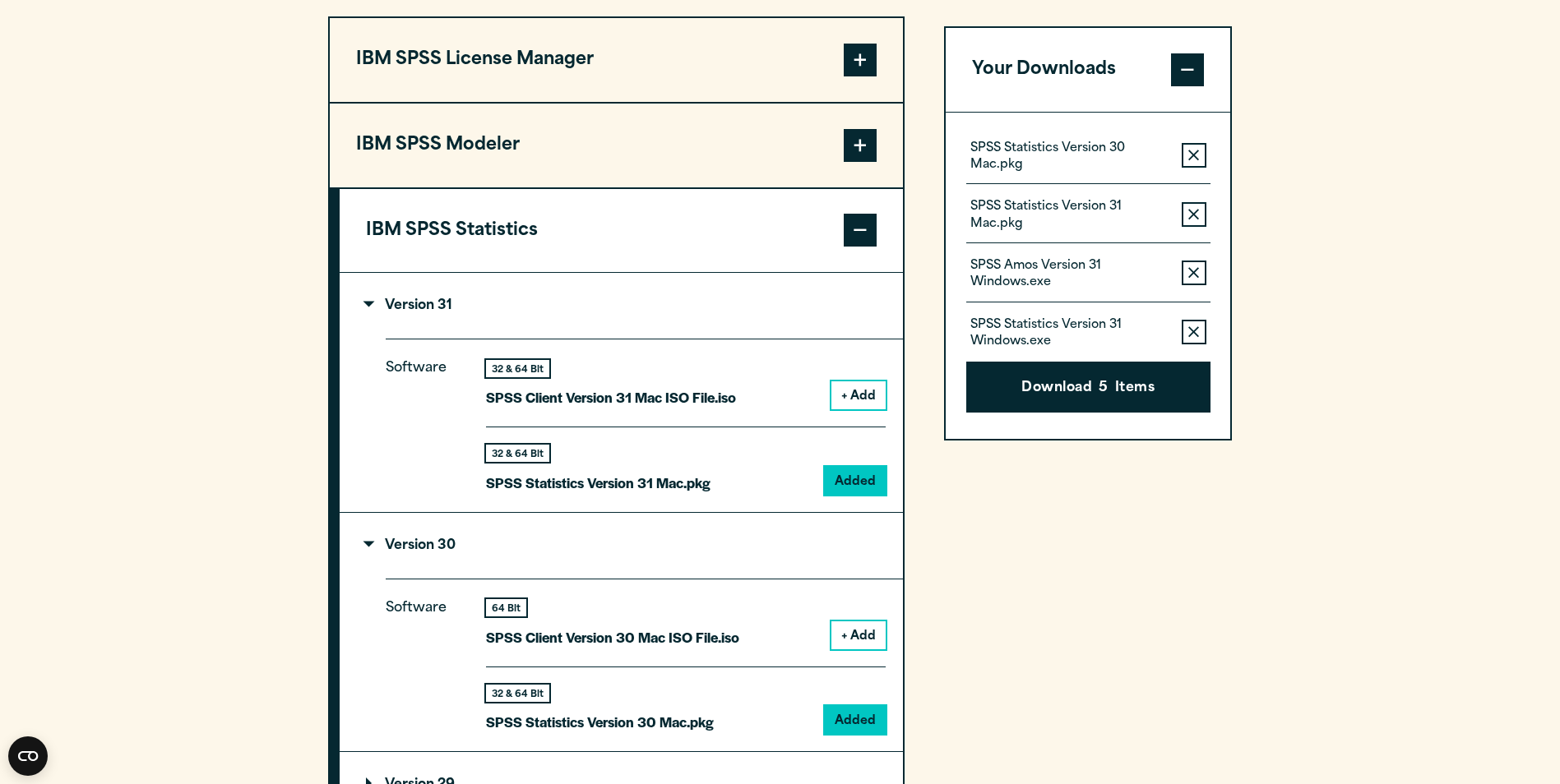
click at [1021, 623] on div "Your Downloads SPSS Statistics Version 30 Mac.pkg Remove this item from your so…" at bounding box center [1089, 518] width 289 height 1004
click at [665, 223] on button "IBM SPSS Statistics" at bounding box center [621, 231] width 564 height 83
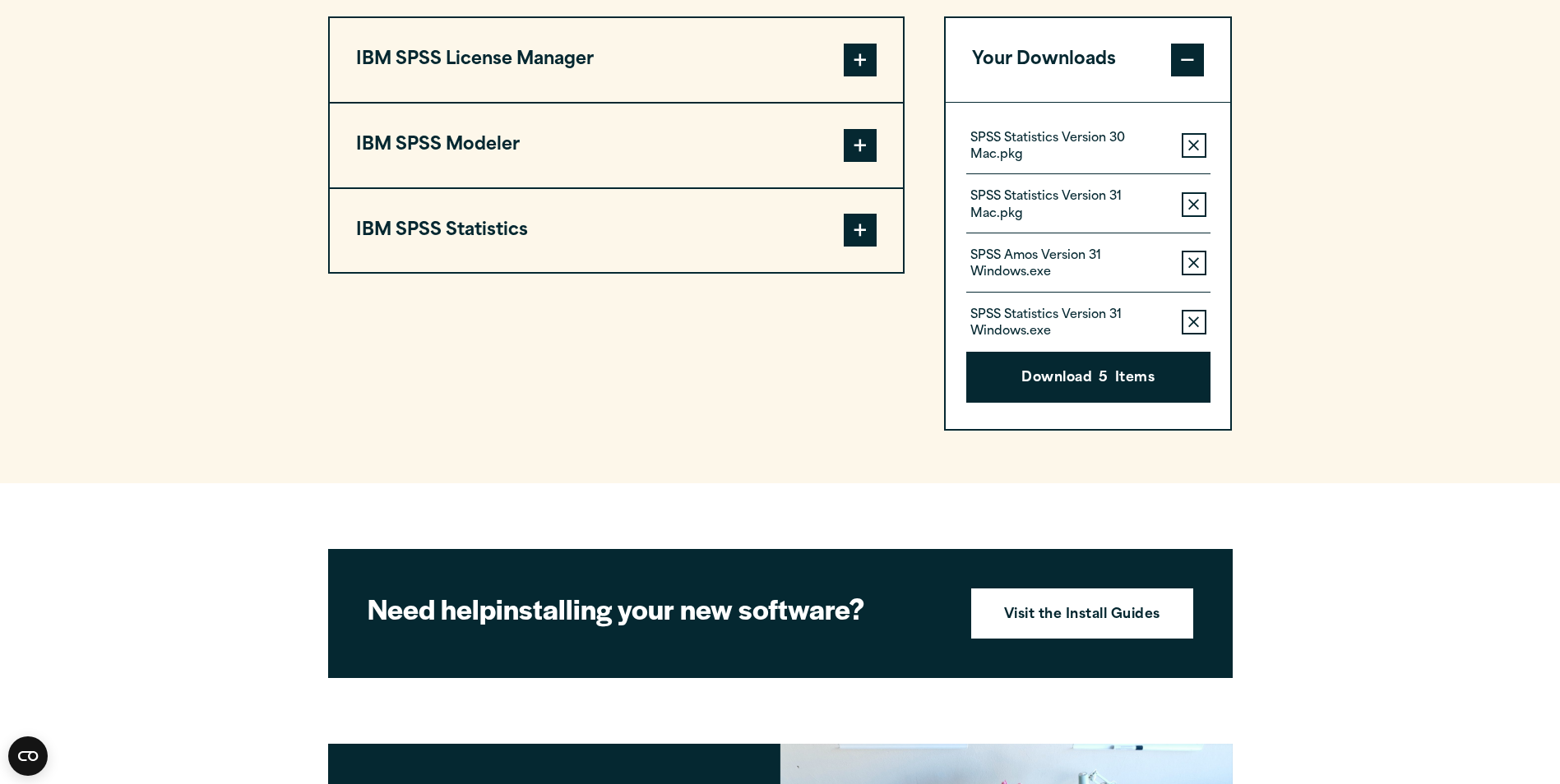
scroll to position [1233, 0]
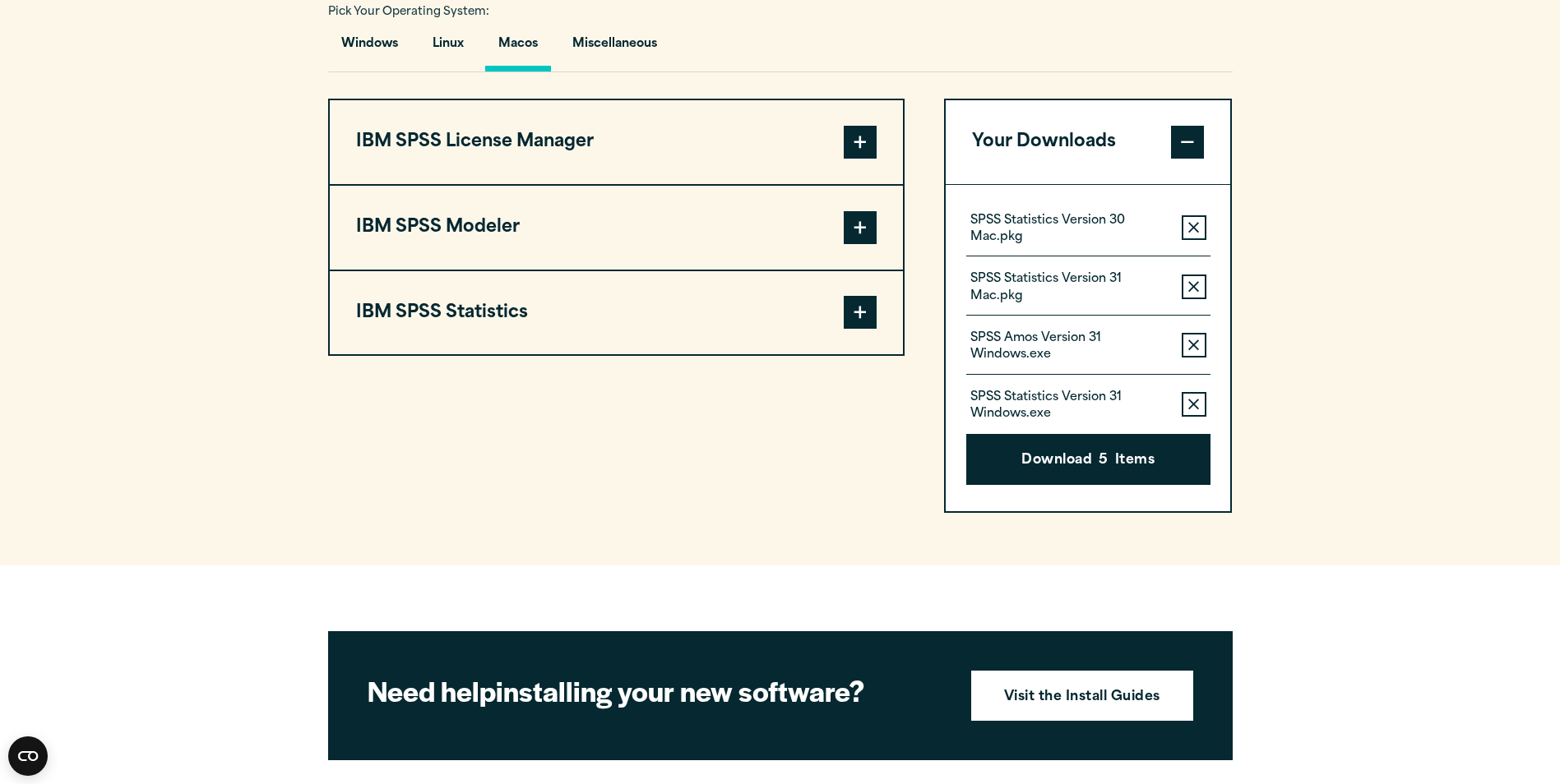
click at [665, 223] on button "IBM SPSS Modeler" at bounding box center [617, 227] width 573 height 83
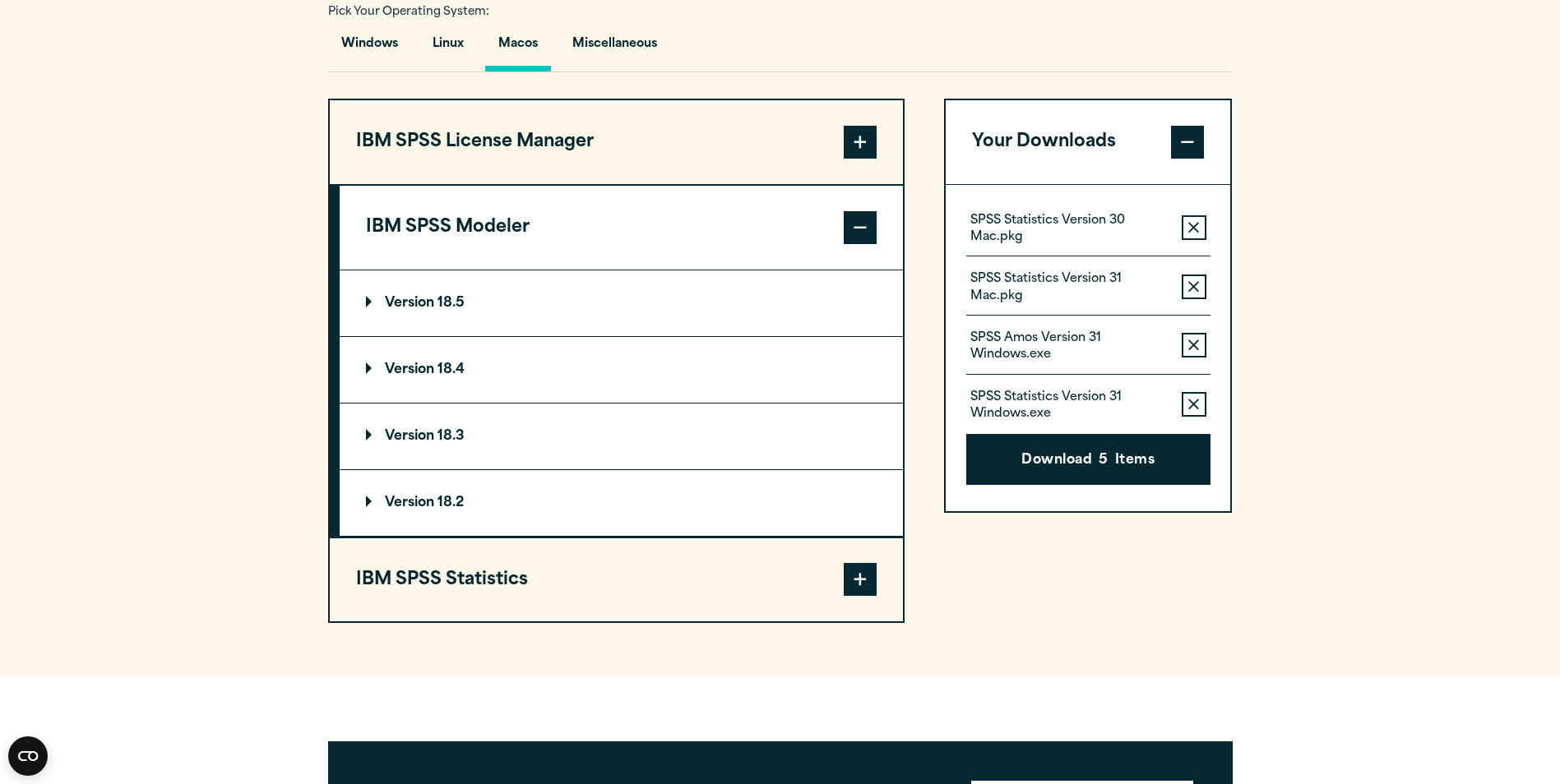
click at [665, 223] on button "IBM SPSS Modeler" at bounding box center [621, 227] width 564 height 83
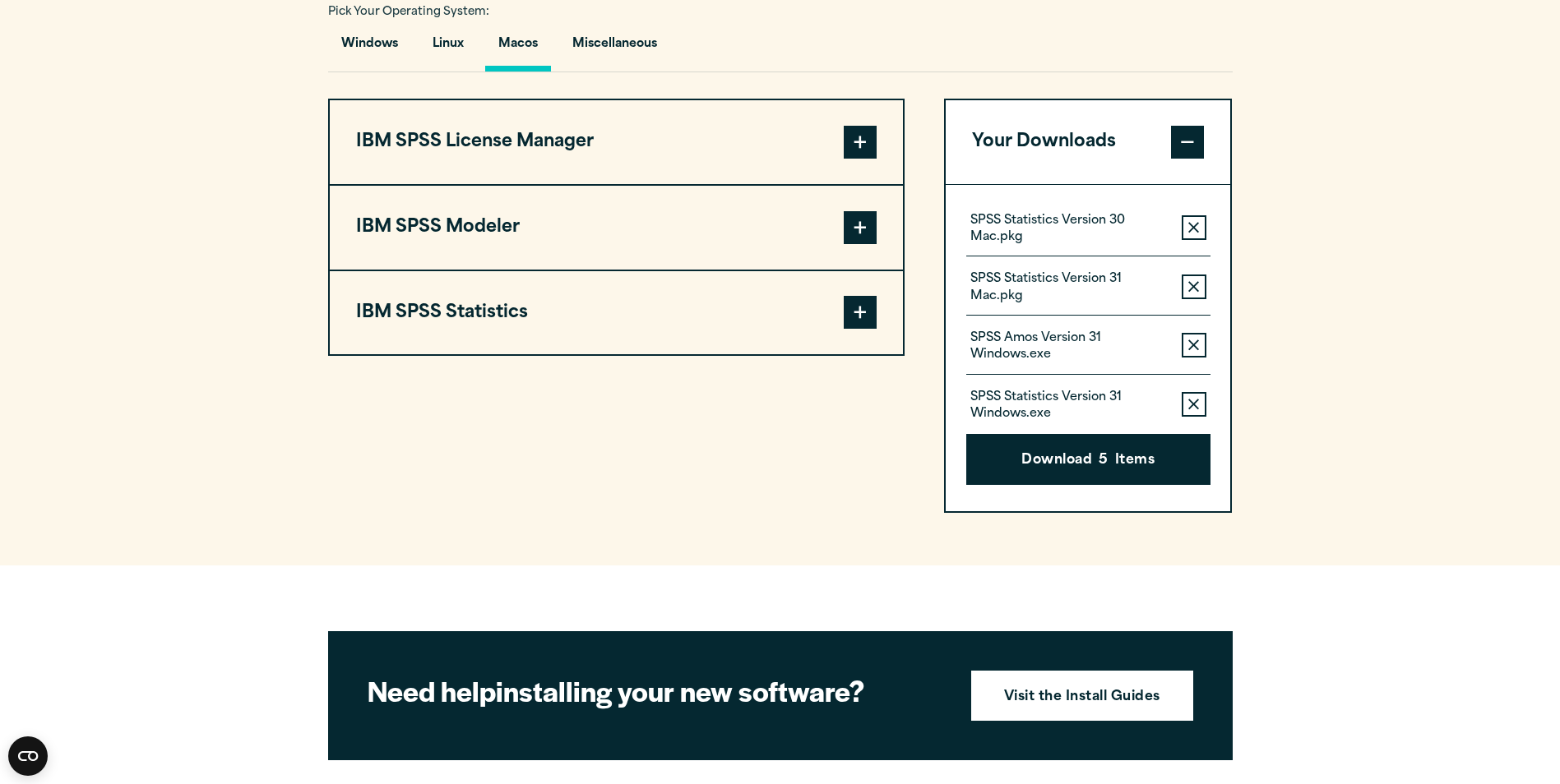
click at [651, 136] on button "IBM SPSS License Manager" at bounding box center [617, 141] width 573 height 83
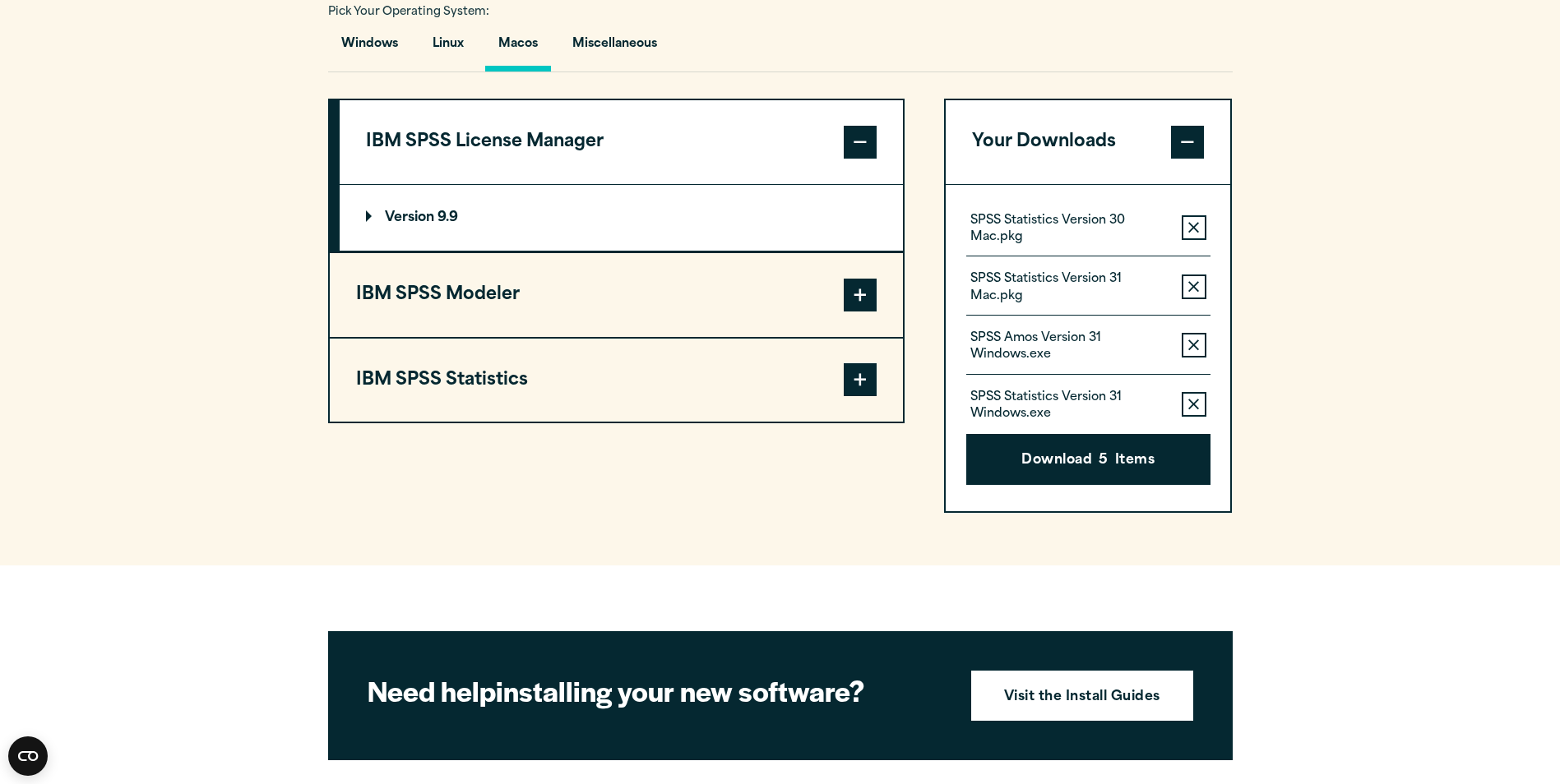
click at [651, 136] on button "IBM SPSS License Manager" at bounding box center [621, 141] width 564 height 83
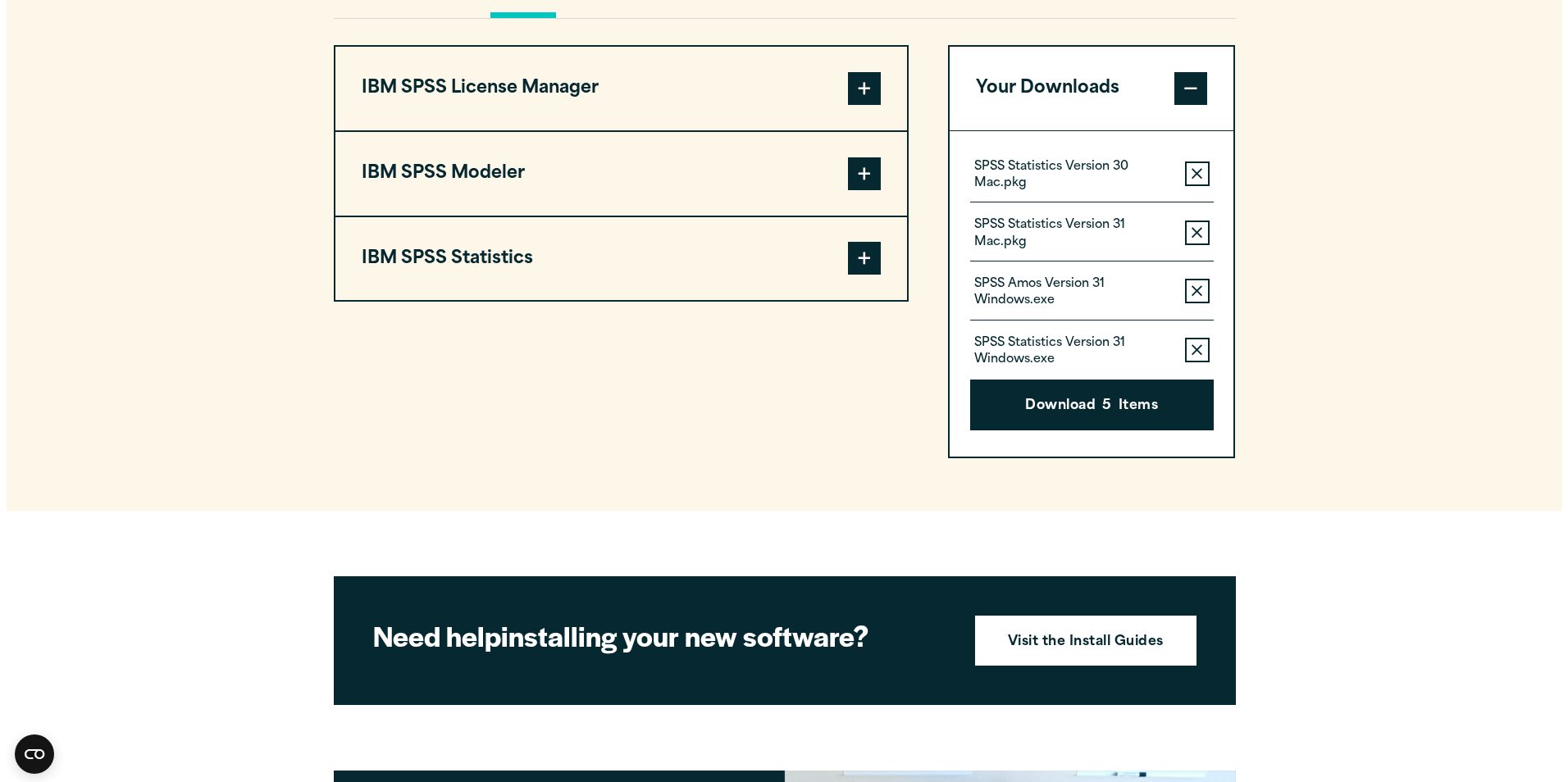
scroll to position [1311, 0]
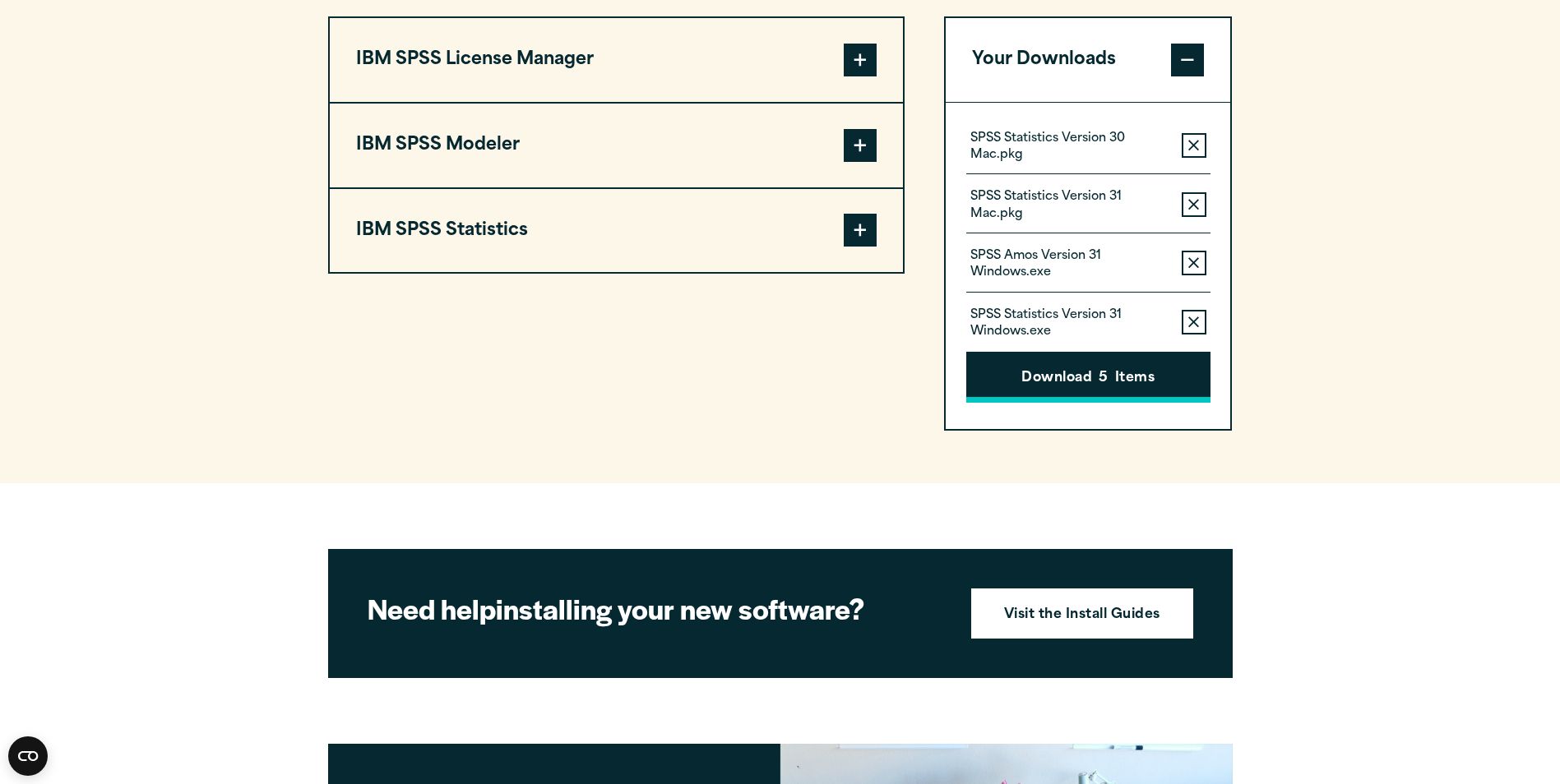
click at [1128, 383] on button "Download 5 Items" at bounding box center [1088, 378] width 244 height 51
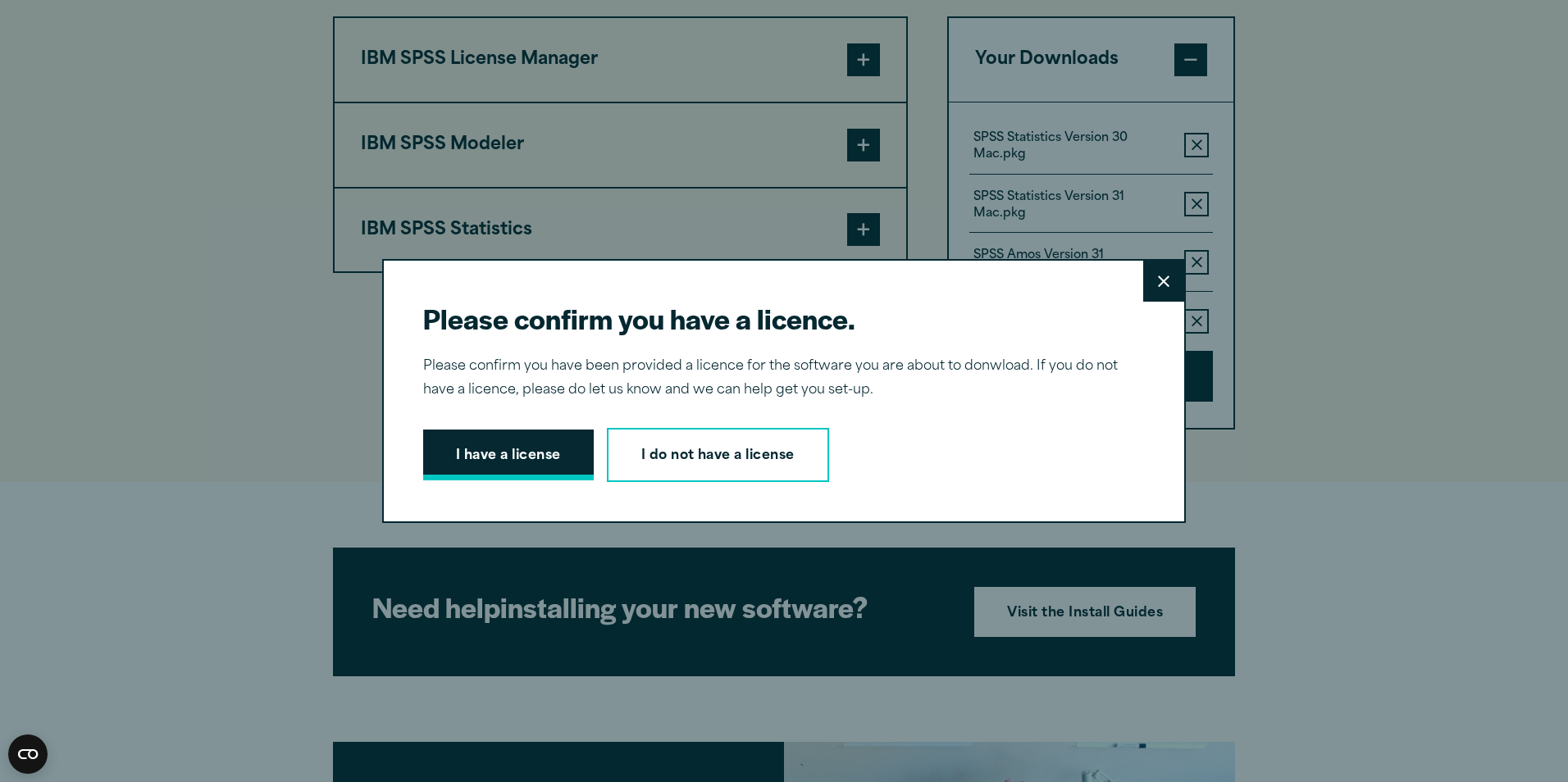
click at [458, 445] on button "I have a license" at bounding box center [508, 455] width 170 height 51
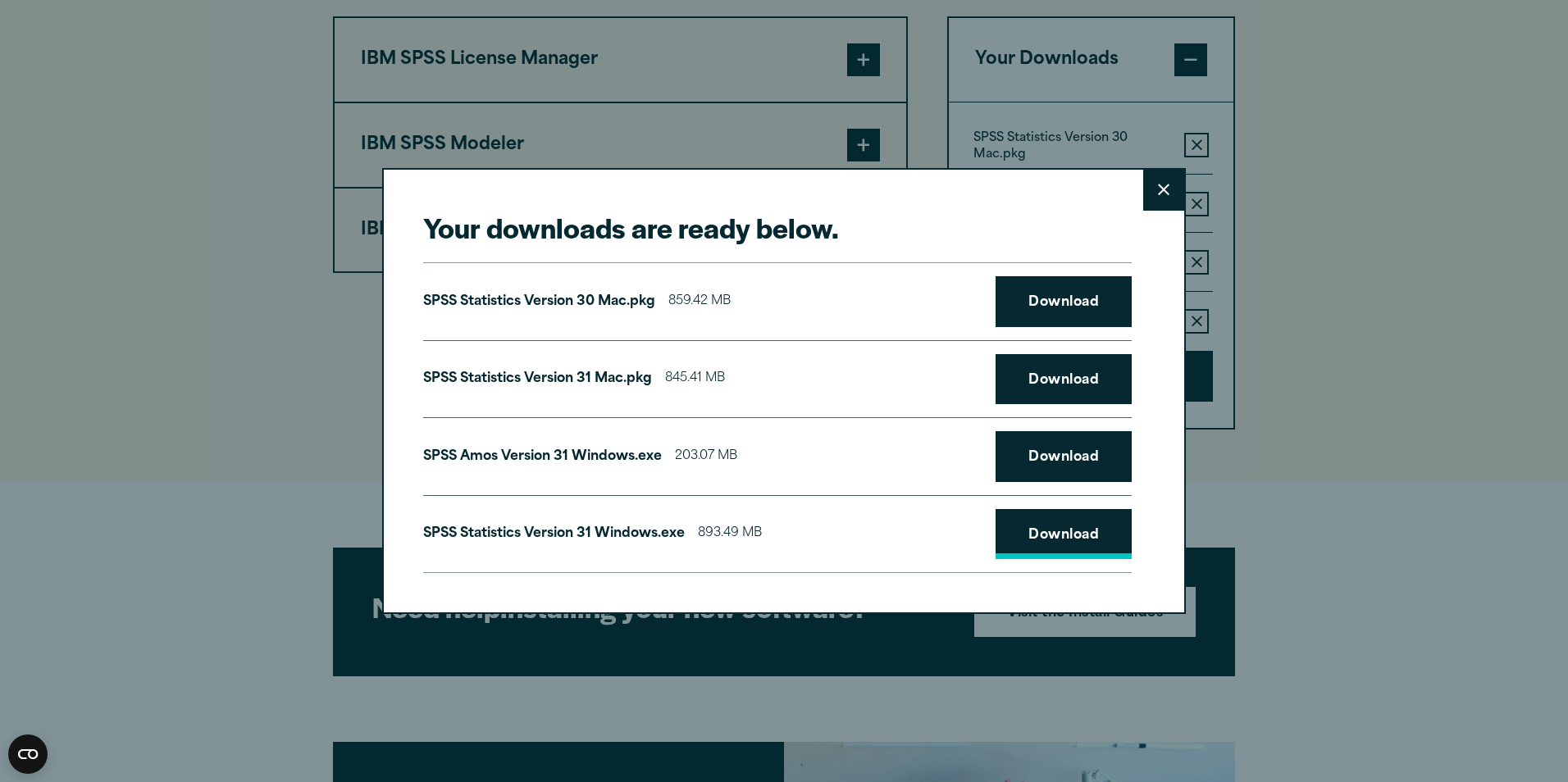
click at [1087, 547] on link "Download" at bounding box center [1063, 534] width 136 height 51
click at [1078, 457] on link "Download" at bounding box center [1063, 457] width 136 height 51
click at [1062, 389] on link "Download" at bounding box center [1063, 380] width 136 height 51
click at [1053, 307] on link "Download" at bounding box center [1063, 301] width 136 height 51
